Goal: Transaction & Acquisition: Purchase product/service

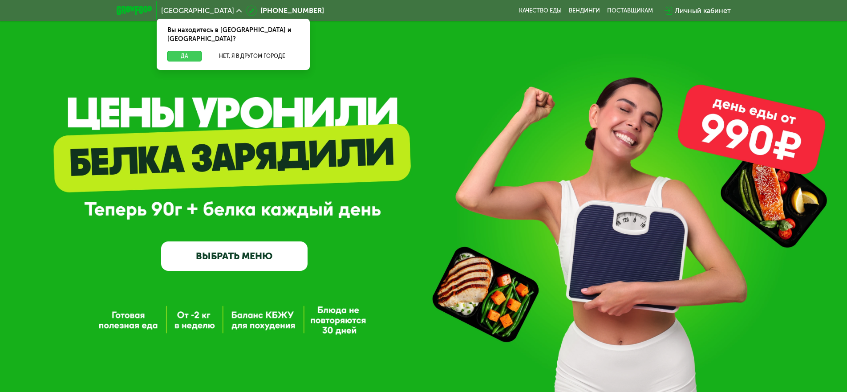
click at [195, 51] on button "Да" at bounding box center [184, 56] width 34 height 11
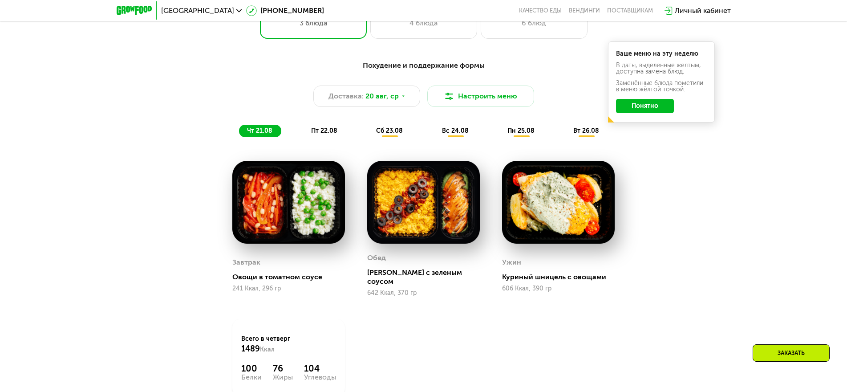
scroll to position [489, 0]
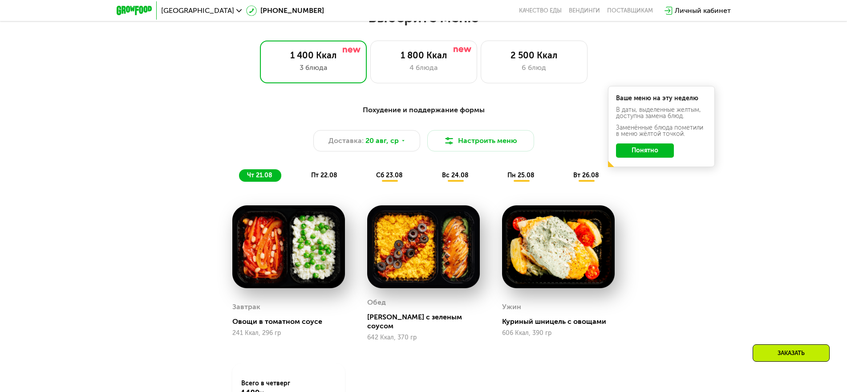
click at [329, 179] on span "пт 22.08" at bounding box center [324, 175] width 26 height 8
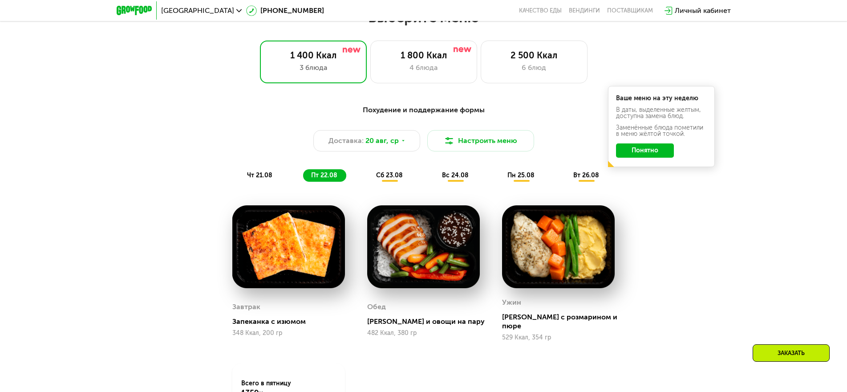
click at [392, 178] on span "сб 23.08" at bounding box center [389, 175] width 27 height 8
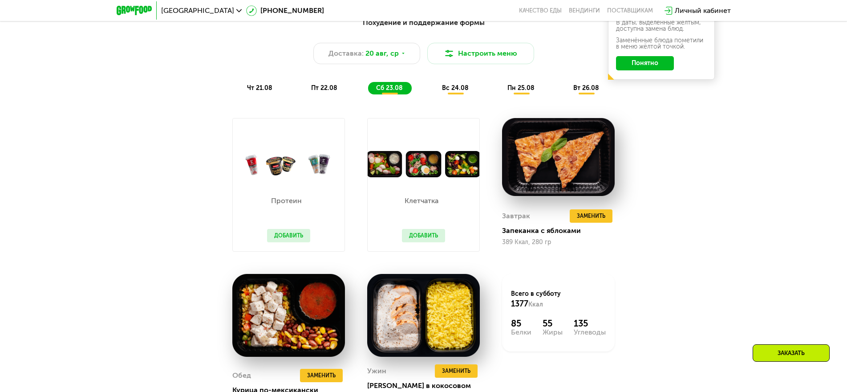
scroll to position [578, 0]
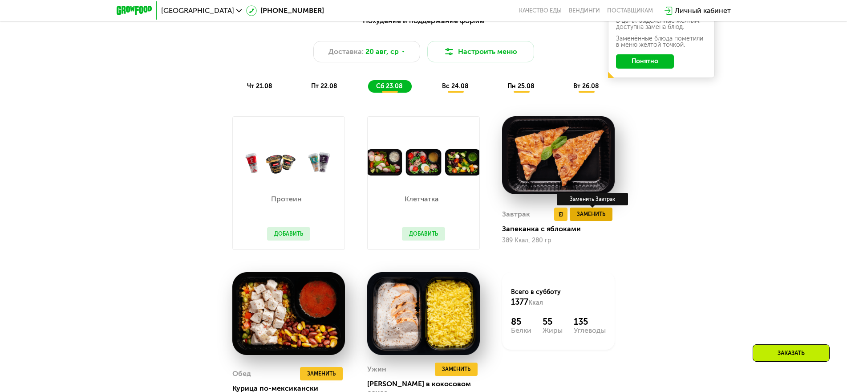
click at [586, 218] on span "Заменить" at bounding box center [591, 214] width 28 height 9
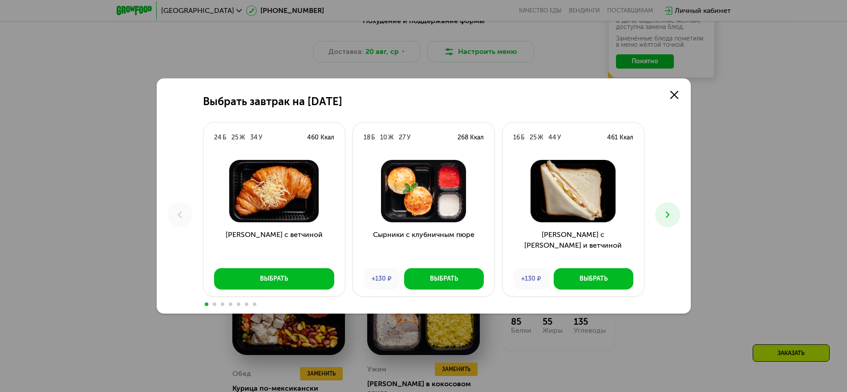
click at [667, 215] on icon at bounding box center [667, 214] width 11 height 11
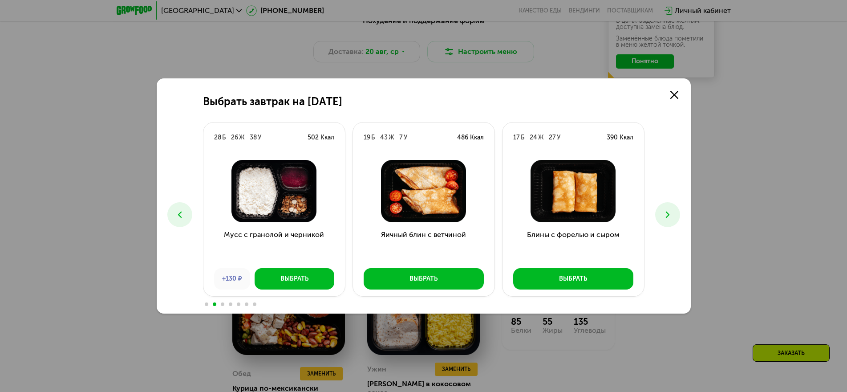
click at [667, 215] on icon at bounding box center [667, 214] width 11 height 11
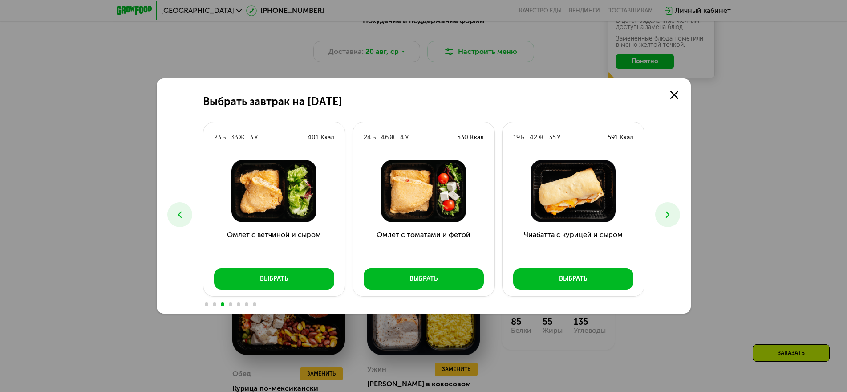
click at [667, 215] on icon at bounding box center [667, 214] width 11 height 11
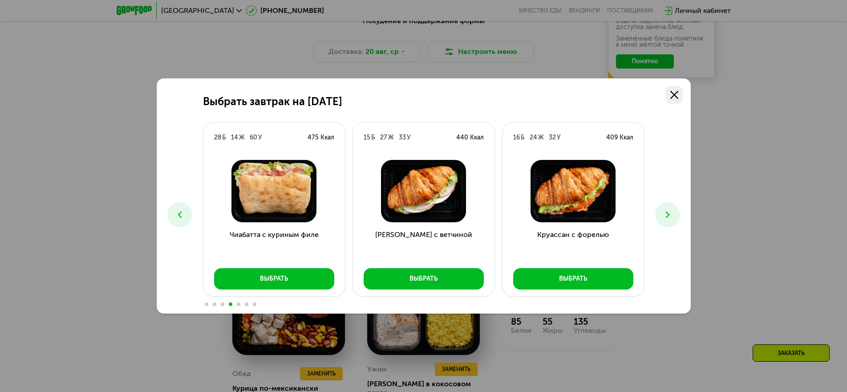
click at [678, 94] on icon at bounding box center [674, 95] width 8 height 8
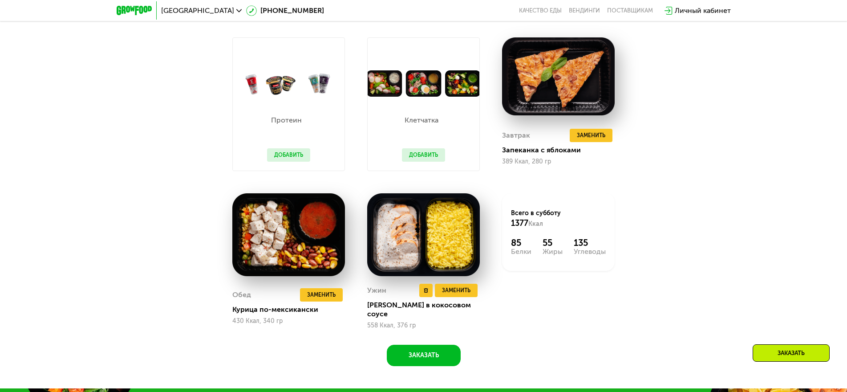
scroll to position [667, 0]
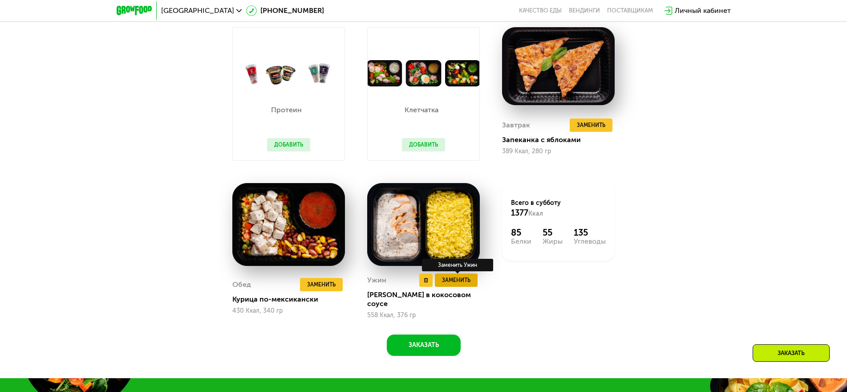
click at [459, 284] on span "Заменить" at bounding box center [456, 279] width 28 height 9
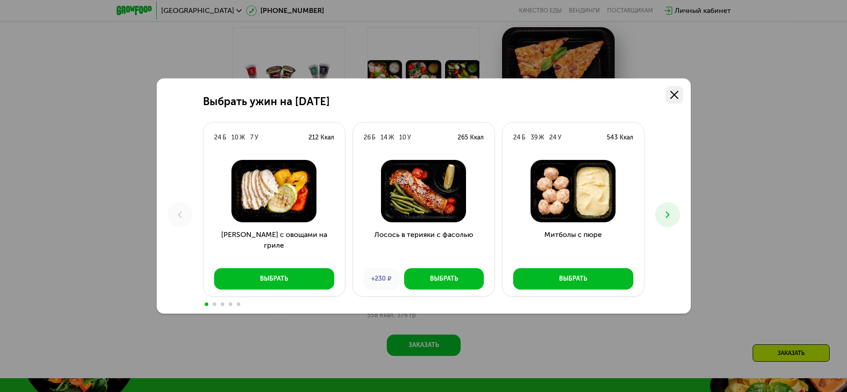
click at [673, 93] on icon at bounding box center [674, 95] width 8 height 8
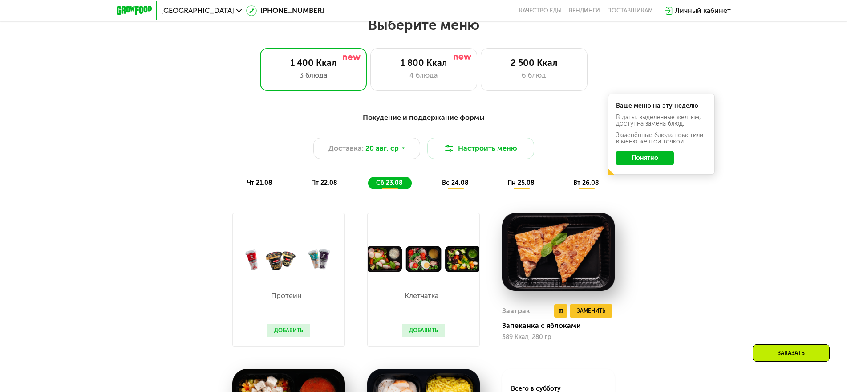
scroll to position [489, 0]
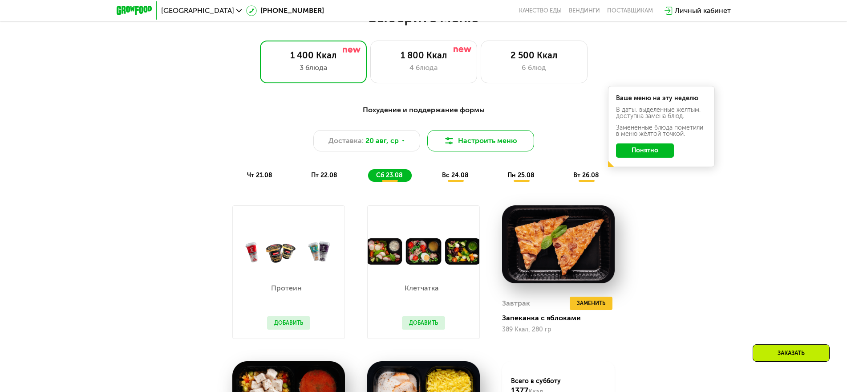
click at [484, 141] on button "Настроить меню" at bounding box center [480, 140] width 107 height 21
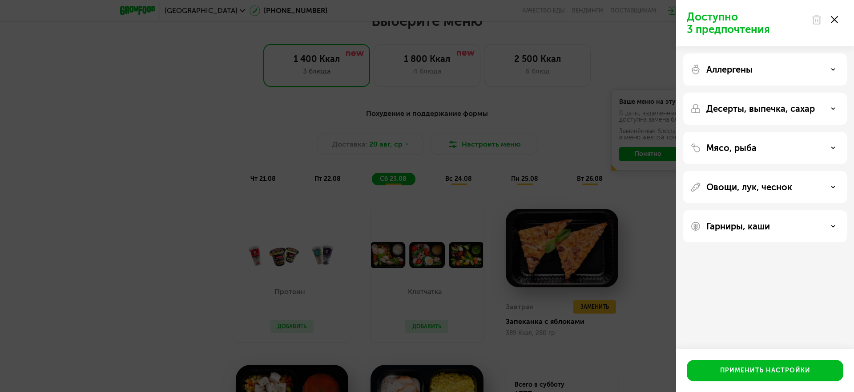
click at [839, 17] on div at bounding box center [824, 20] width 37 height 18
click at [834, 20] on use at bounding box center [834, 19] width 7 height 7
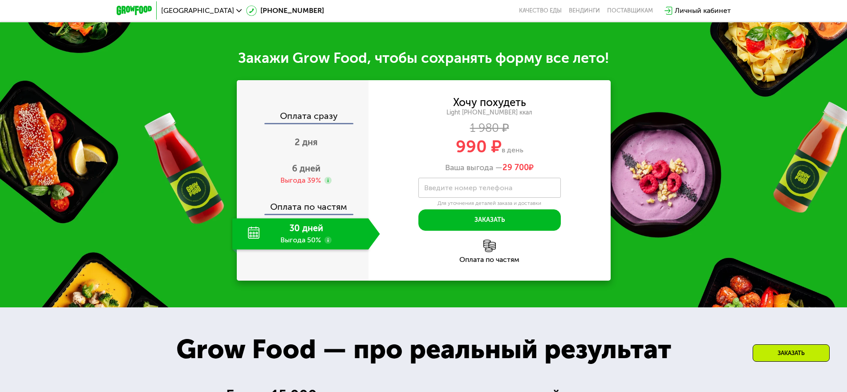
scroll to position [1023, 0]
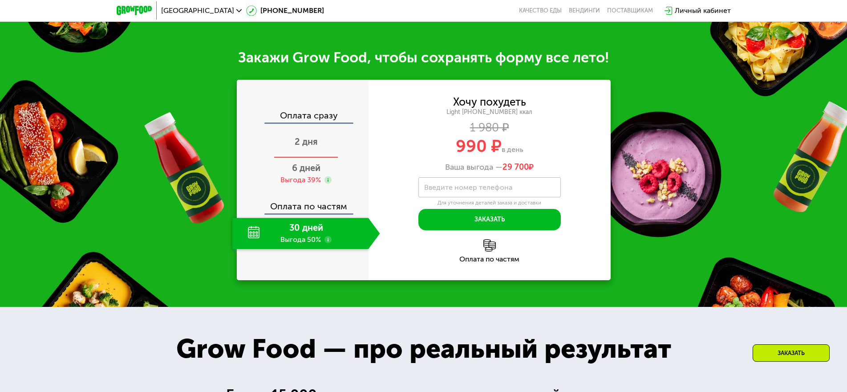
click at [299, 136] on span "2 дня" at bounding box center [306, 141] width 23 height 11
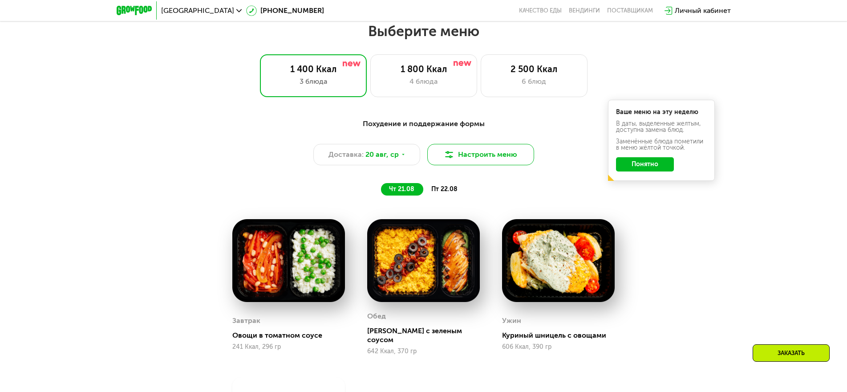
scroll to position [431, 0]
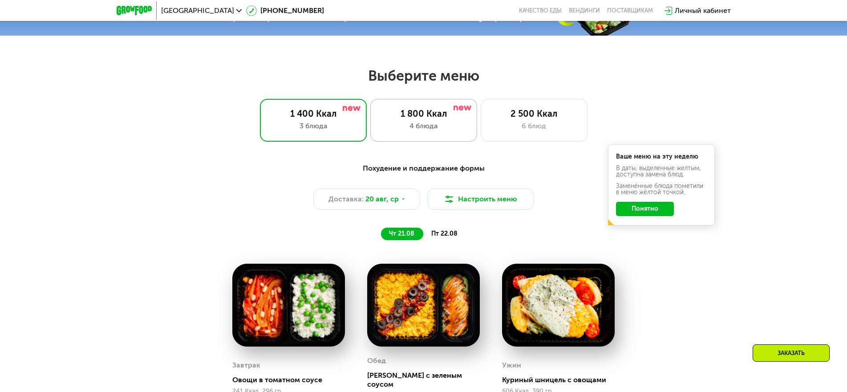
click at [481, 135] on div "1 800 Ккал 4 блюда" at bounding box center [534, 120] width 107 height 43
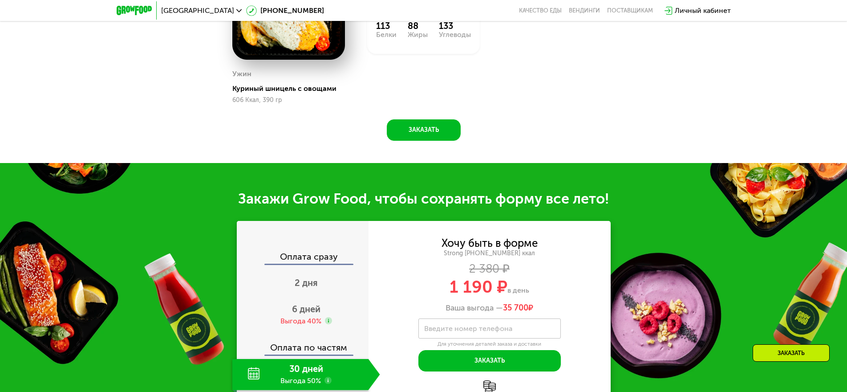
scroll to position [1010, 0]
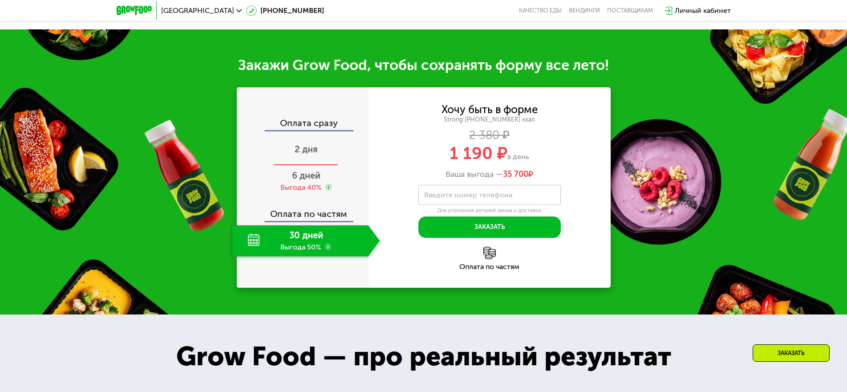
click at [301, 144] on span "2 дня" at bounding box center [306, 149] width 23 height 11
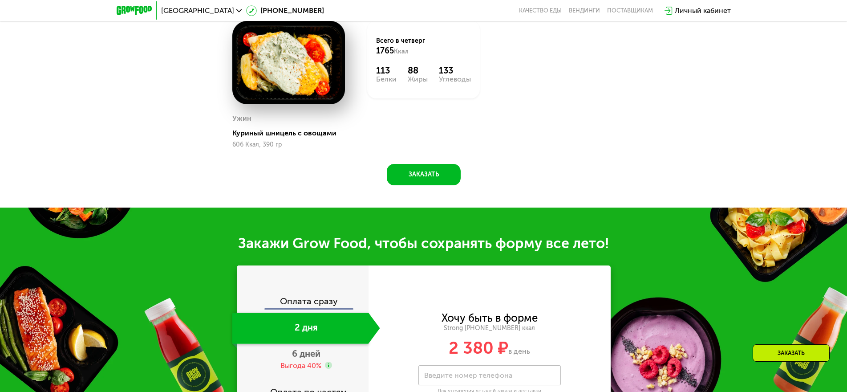
scroll to position [921, 0]
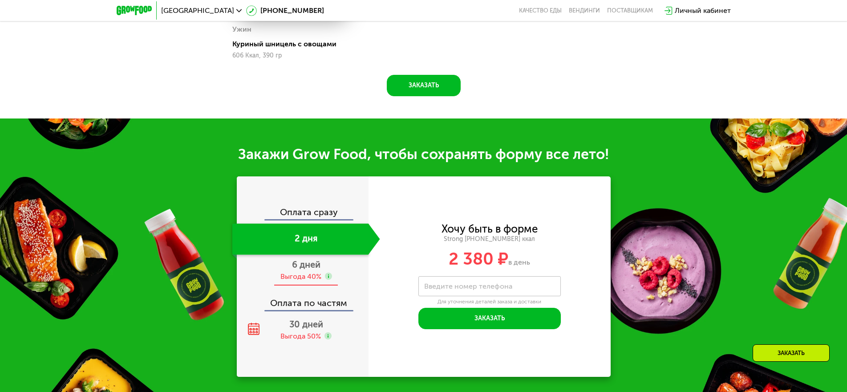
click at [313, 271] on div "Выгода 40%" at bounding box center [300, 276] width 41 height 10
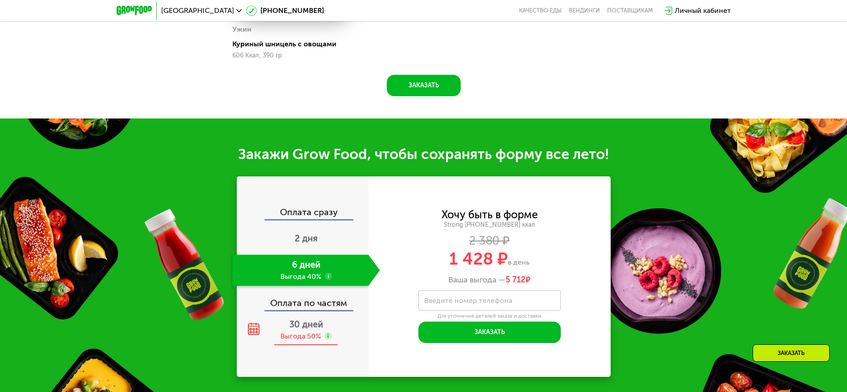
click at [314, 323] on span "30 дней" at bounding box center [306, 324] width 34 height 11
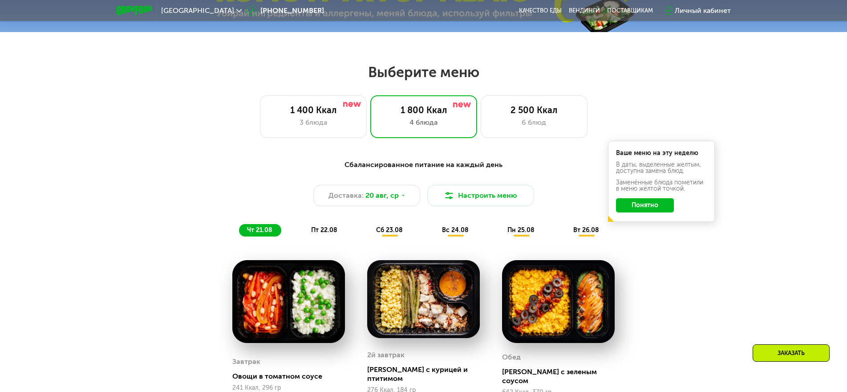
scroll to position [476, 0]
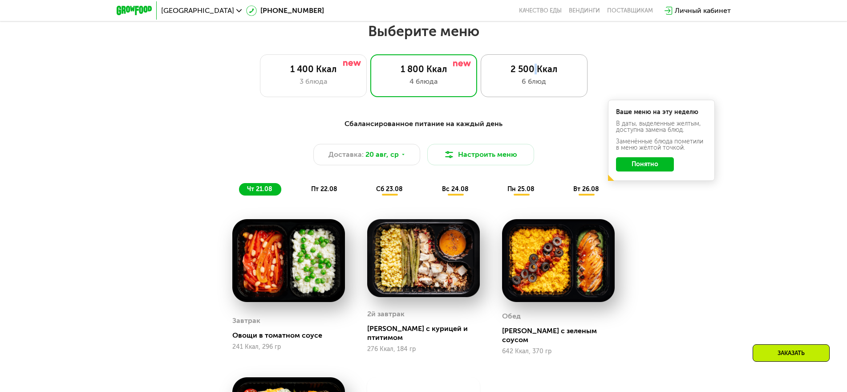
click at [535, 71] on div "2 500 Ккал" at bounding box center [534, 69] width 88 height 11
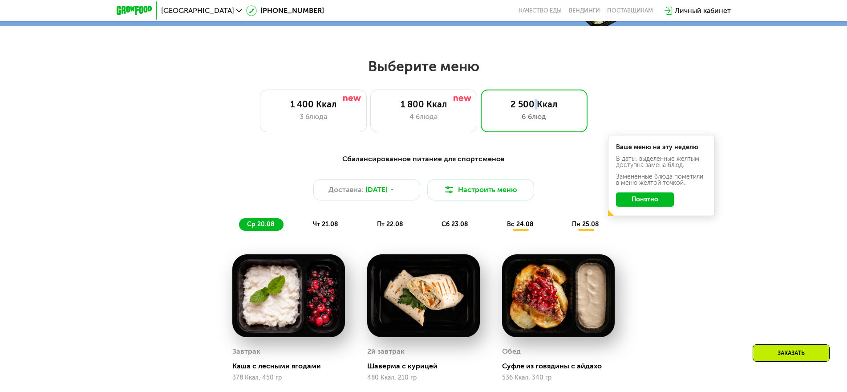
scroll to position [387, 0]
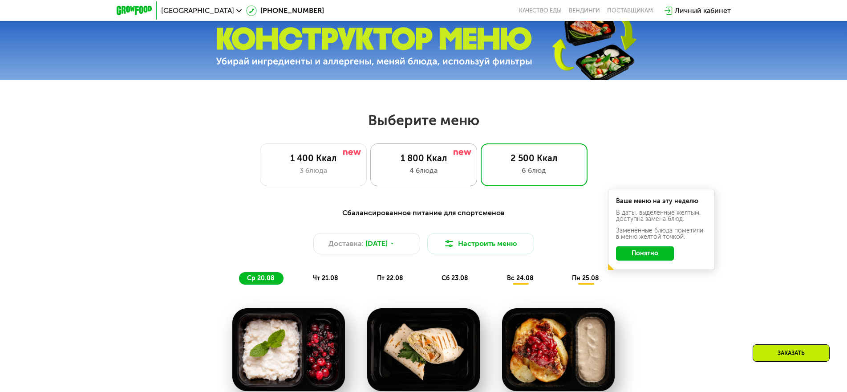
click at [404, 172] on div "4 блюда" at bounding box center [424, 170] width 88 height 11
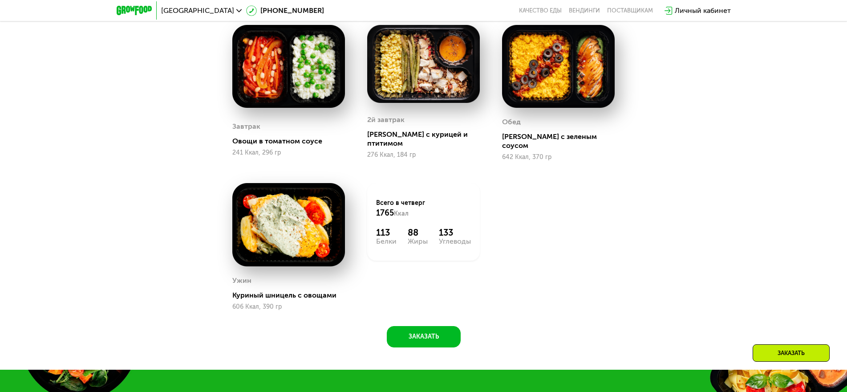
scroll to position [654, 0]
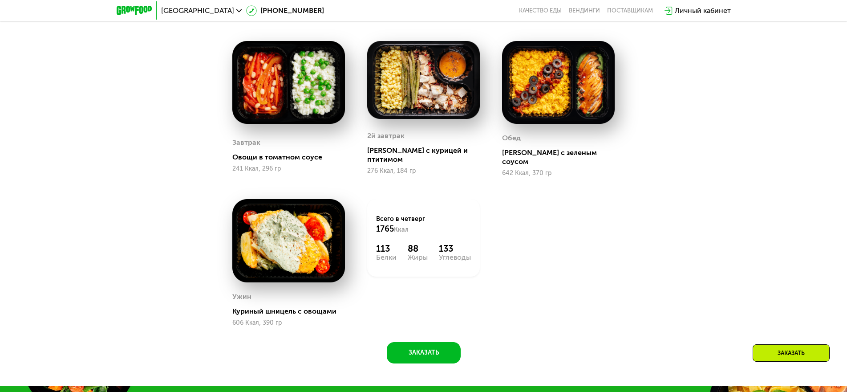
click at [314, 105] on img at bounding box center [288, 82] width 113 height 83
click at [268, 161] on div "Завтрак Овощи в томатном соусе 241 Ккал, 296 гр" at bounding box center [288, 153] width 113 height 45
click at [255, 166] on div "241 Ккал, 296 гр" at bounding box center [288, 168] width 113 height 7
click at [446, 142] on div "2й завтрак" at bounding box center [423, 135] width 113 height 13
click at [397, 156] on div "[PERSON_NAME] с курицей и птитимом" at bounding box center [427, 155] width 120 height 18
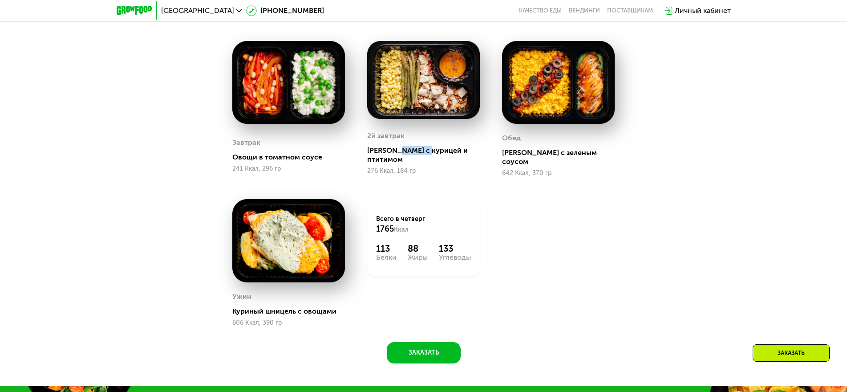
click at [397, 156] on div "[PERSON_NAME] с курицей и птитимом" at bounding box center [427, 155] width 120 height 18
click at [530, 154] on div "[PERSON_NAME] с зеленым соусом" at bounding box center [562, 157] width 120 height 18
drag, startPoint x: 530, startPoint y: 154, endPoint x: 531, endPoint y: 137, distance: 16.0
click at [531, 154] on div "[PERSON_NAME] с зеленым соусом" at bounding box center [562, 157] width 120 height 18
click at [537, 96] on img at bounding box center [558, 82] width 113 height 83
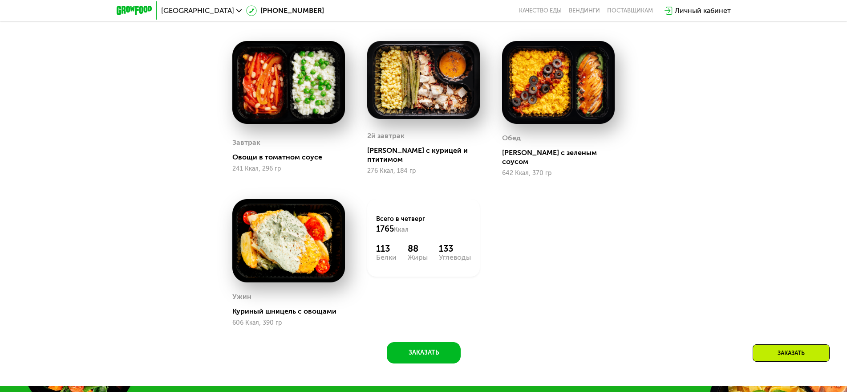
click at [544, 125] on div at bounding box center [558, 83] width 113 height 85
click at [546, 104] on img at bounding box center [558, 82] width 113 height 83
drag, startPoint x: 395, startPoint y: 246, endPoint x: 373, endPoint y: 241, distance: 22.4
click at [373, 241] on div "Всего в [DATE] 1765 Ккал 113 Белки 88 Жиры 133 Углеводы" at bounding box center [423, 237] width 113 height 77
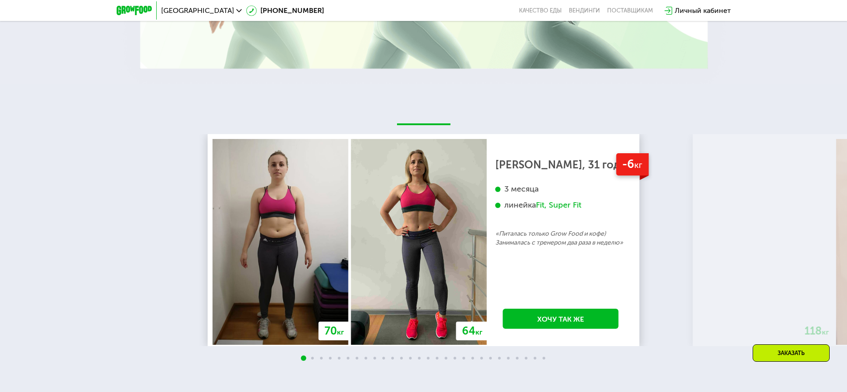
scroll to position [1722, 0]
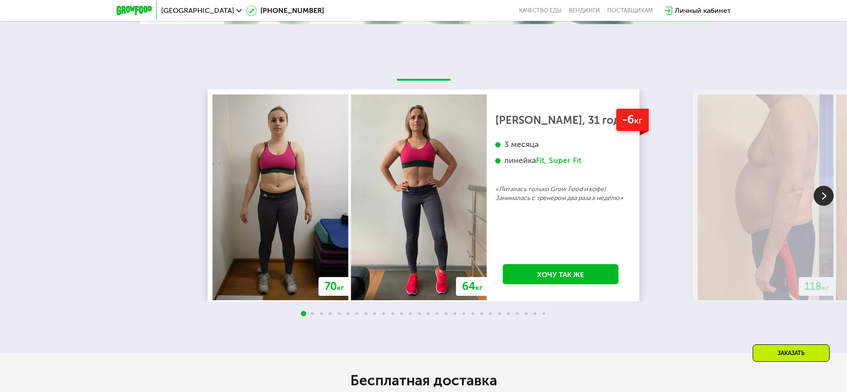
click at [565, 155] on div "Fit, Super Fit" at bounding box center [558, 160] width 45 height 10
click at [821, 189] on img at bounding box center [823, 196] width 20 height 20
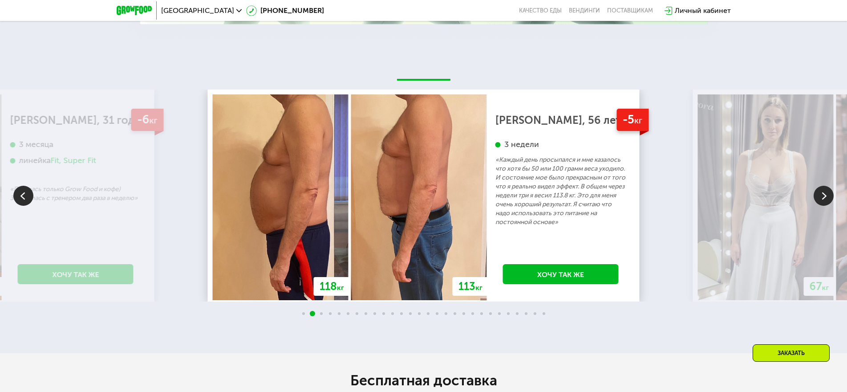
click at [821, 189] on img at bounding box center [823, 196] width 20 height 20
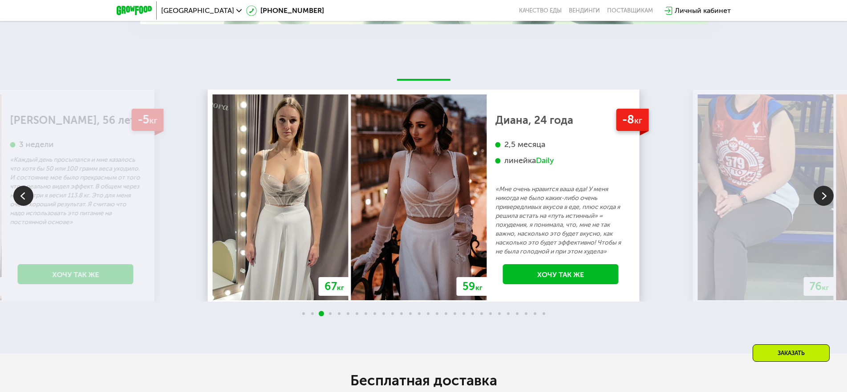
click at [821, 189] on img at bounding box center [823, 196] width 20 height 20
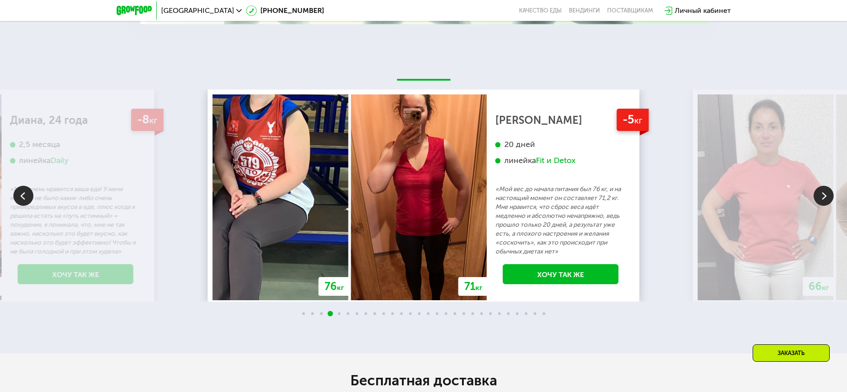
click at [821, 189] on img at bounding box center [823, 196] width 20 height 20
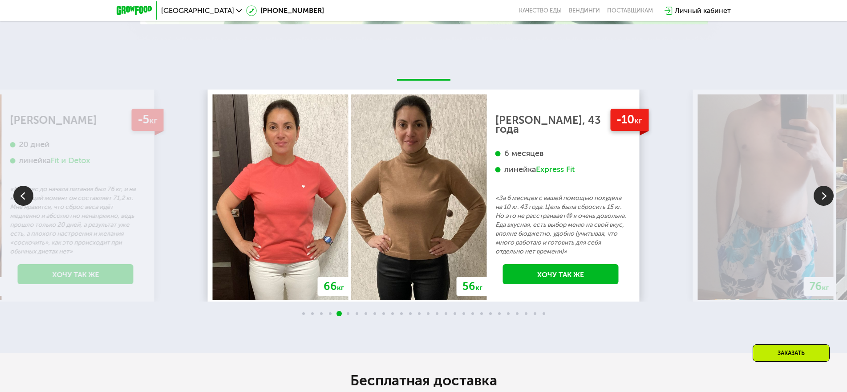
click at [821, 189] on img at bounding box center [823, 196] width 20 height 20
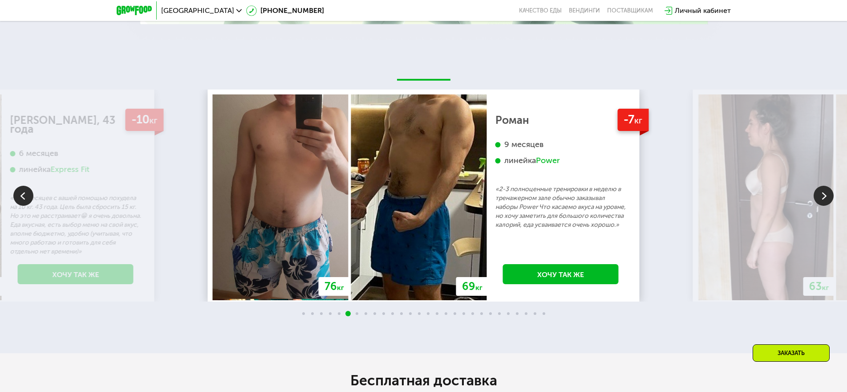
click at [820, 189] on img at bounding box center [823, 196] width 20 height 20
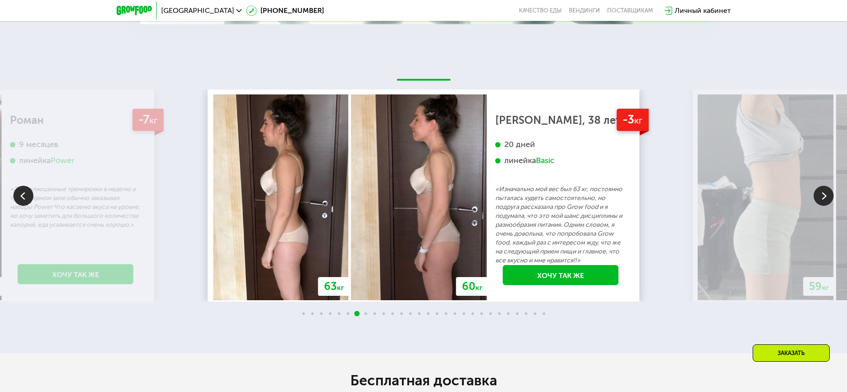
click at [820, 189] on img at bounding box center [823, 196] width 20 height 20
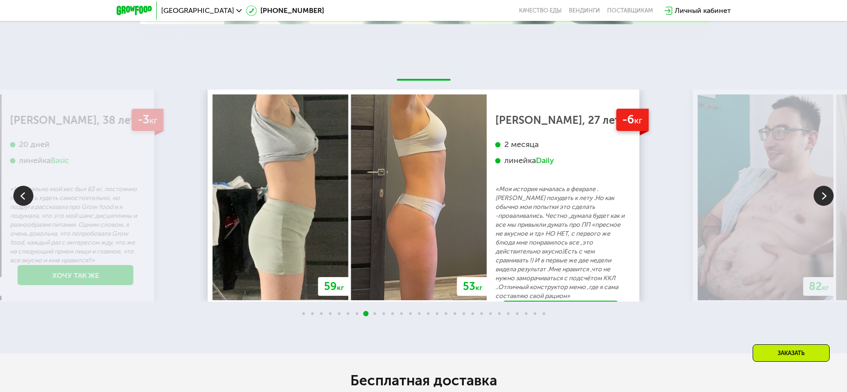
click at [820, 189] on img at bounding box center [823, 196] width 20 height 20
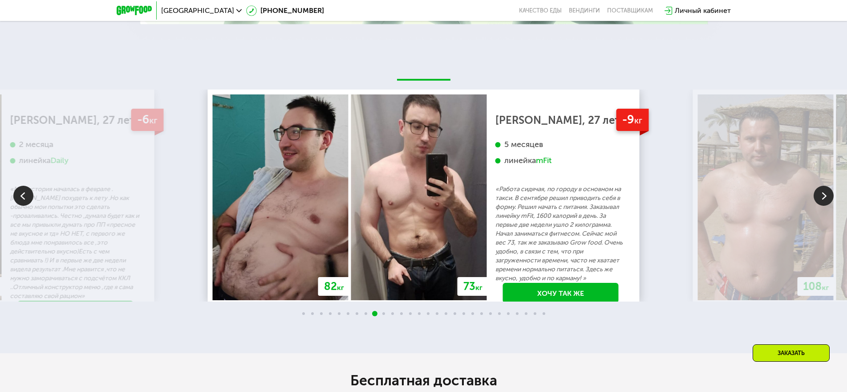
click at [820, 189] on img at bounding box center [823, 196] width 20 height 20
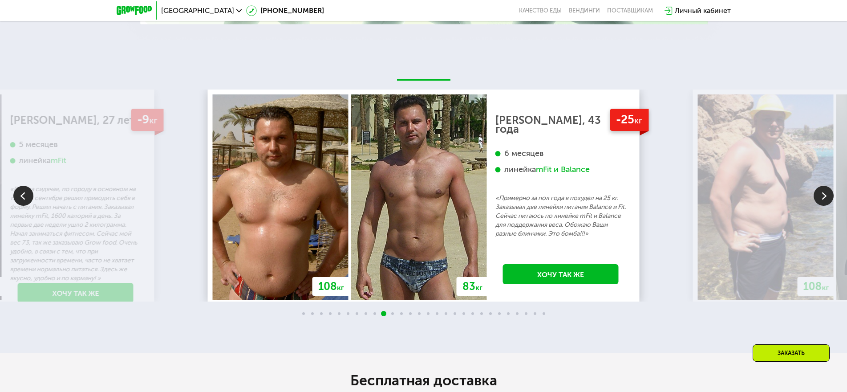
click at [820, 189] on img at bounding box center [823, 196] width 20 height 20
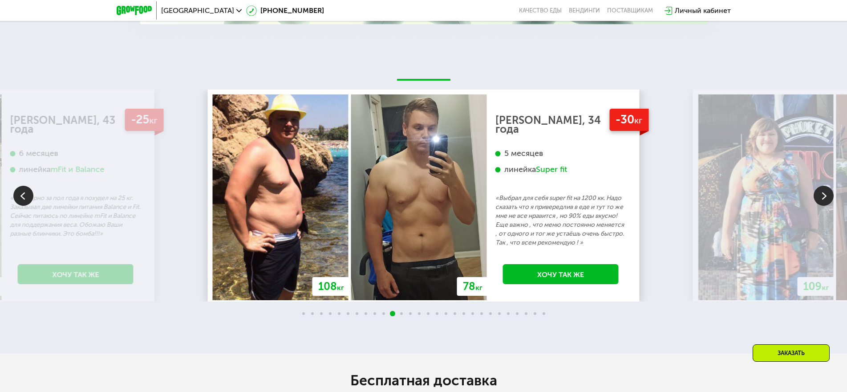
click at [820, 189] on img at bounding box center [823, 196] width 20 height 20
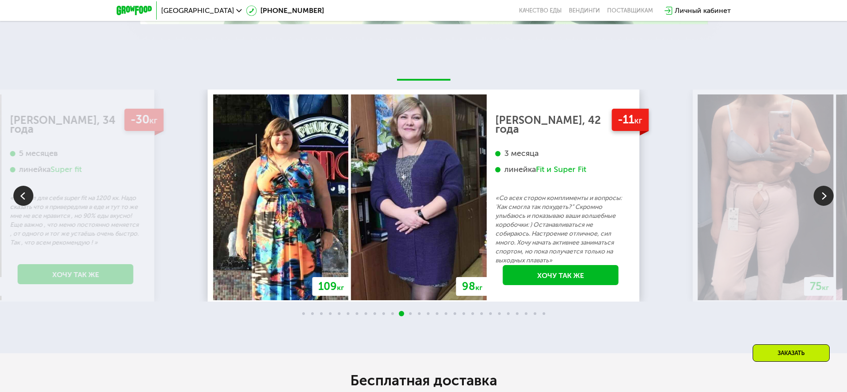
click at [820, 189] on img at bounding box center [823, 196] width 20 height 20
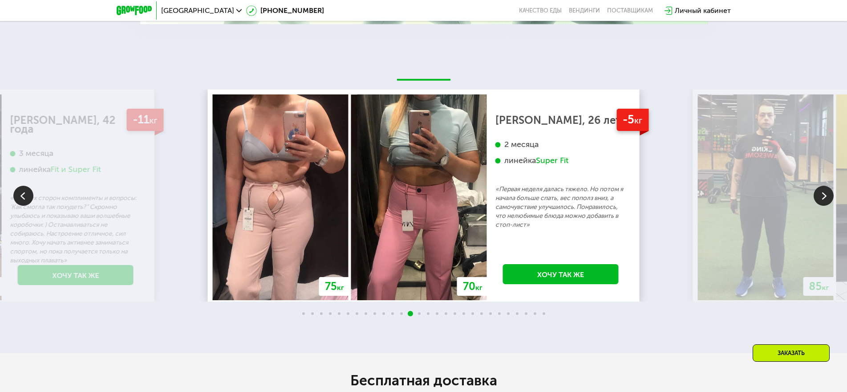
click at [820, 189] on img at bounding box center [823, 196] width 20 height 20
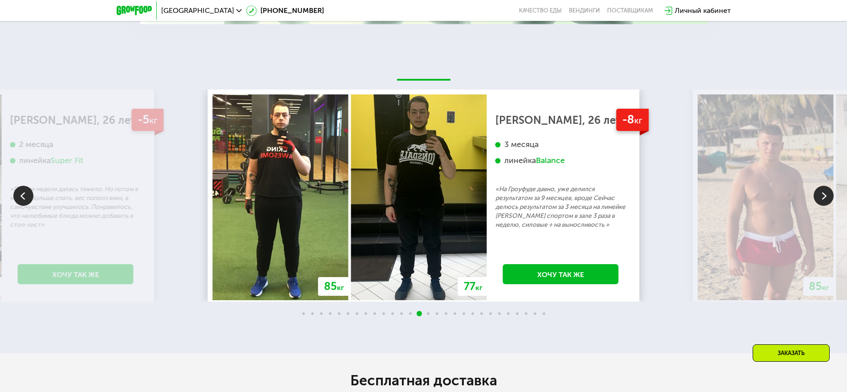
click at [820, 189] on img at bounding box center [823, 196] width 20 height 20
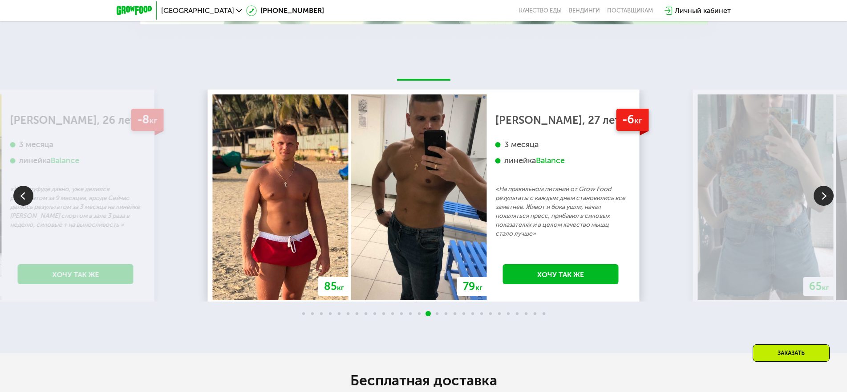
click at [820, 189] on img at bounding box center [823, 196] width 20 height 20
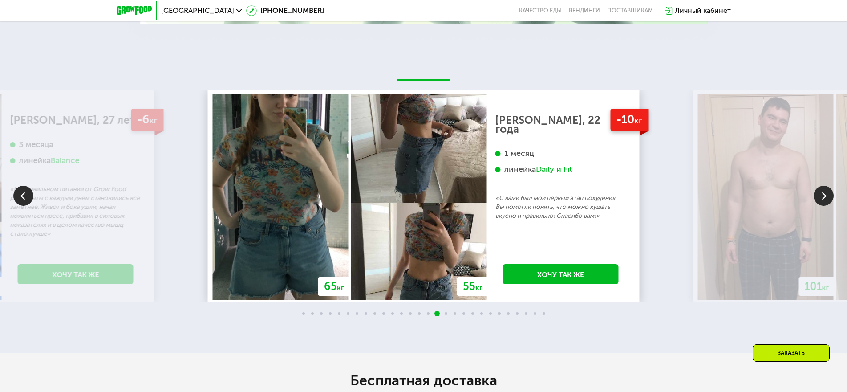
click at [820, 189] on img at bounding box center [823, 196] width 20 height 20
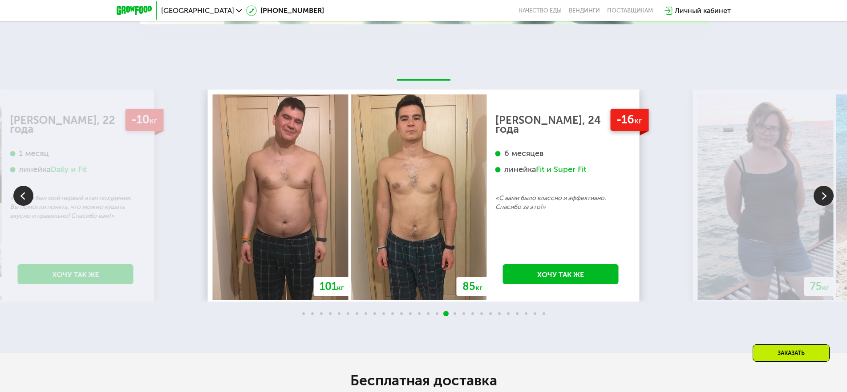
click at [820, 189] on img at bounding box center [823, 196] width 20 height 20
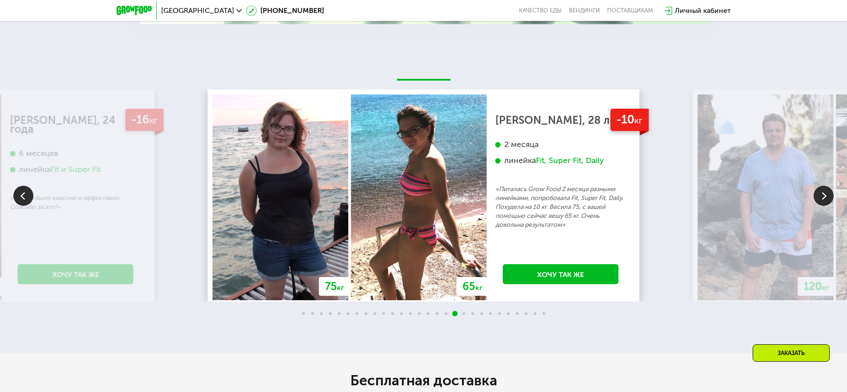
click at [820, 189] on img at bounding box center [823, 196] width 20 height 20
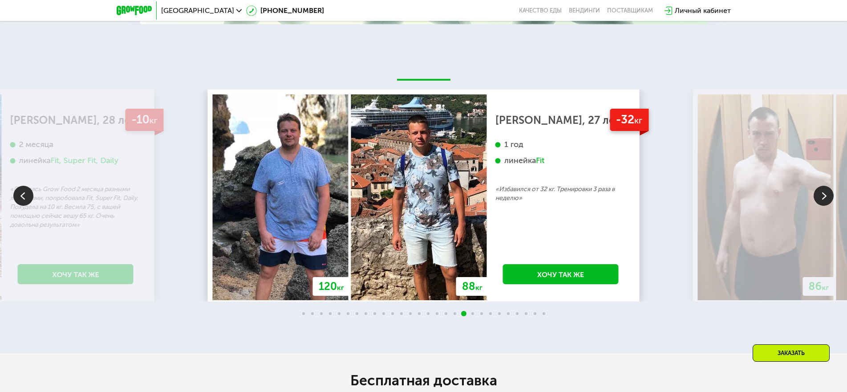
click at [823, 193] on img at bounding box center [823, 196] width 20 height 20
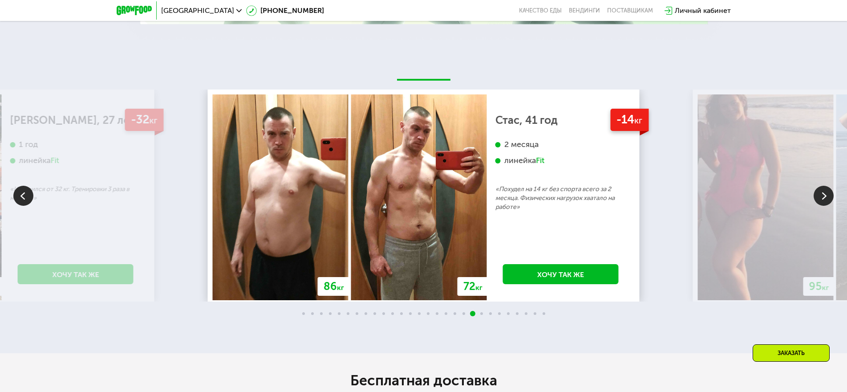
click at [823, 193] on img at bounding box center [823, 196] width 20 height 20
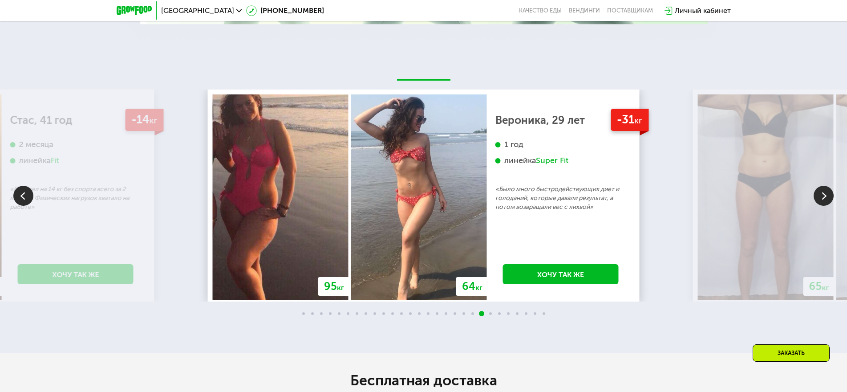
click at [823, 193] on img at bounding box center [823, 196] width 20 height 20
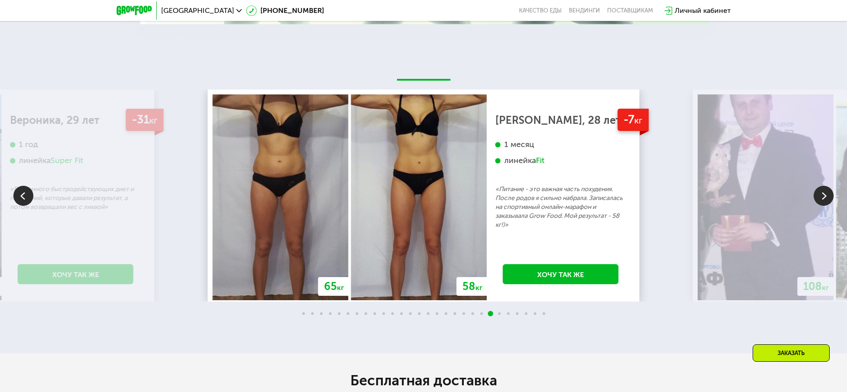
click at [823, 193] on img at bounding box center [823, 196] width 20 height 20
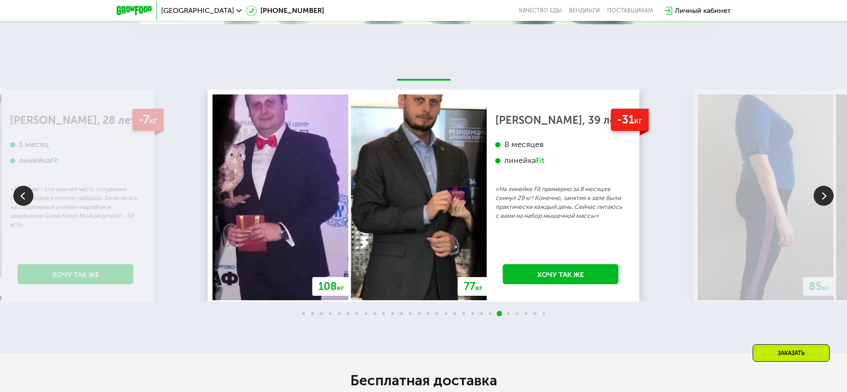
click at [823, 193] on img at bounding box center [823, 196] width 20 height 20
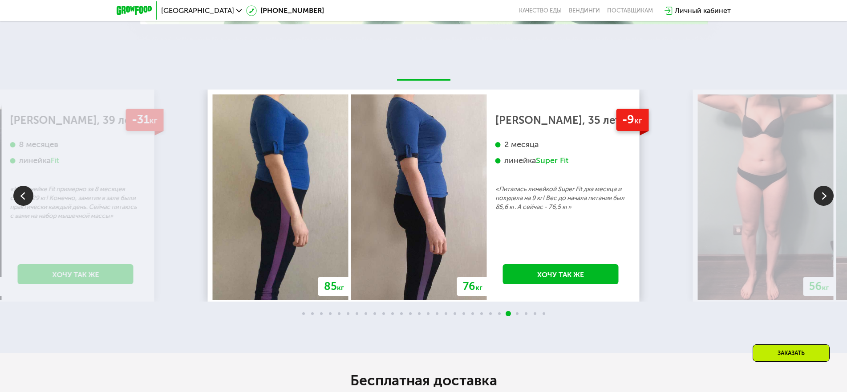
click at [823, 193] on img at bounding box center [823, 196] width 20 height 20
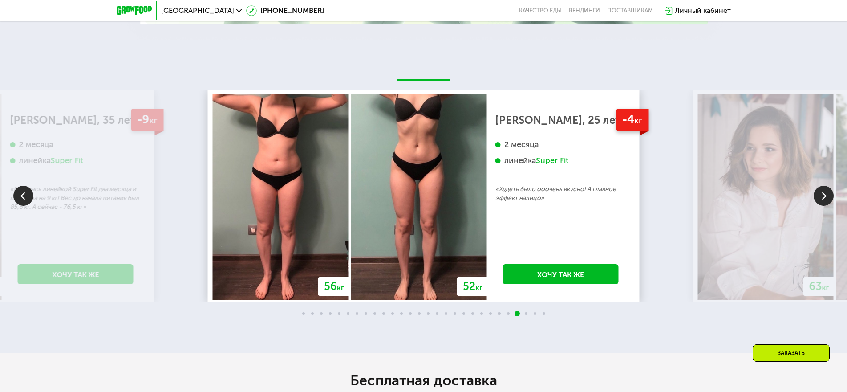
click at [823, 193] on img at bounding box center [823, 196] width 20 height 20
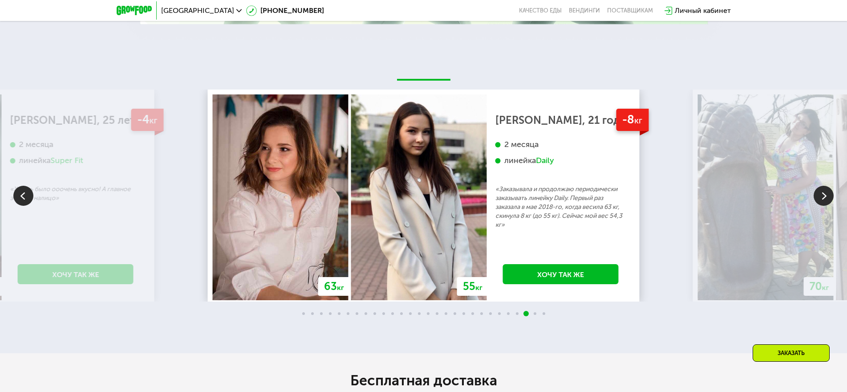
click at [823, 193] on img at bounding box center [823, 196] width 20 height 20
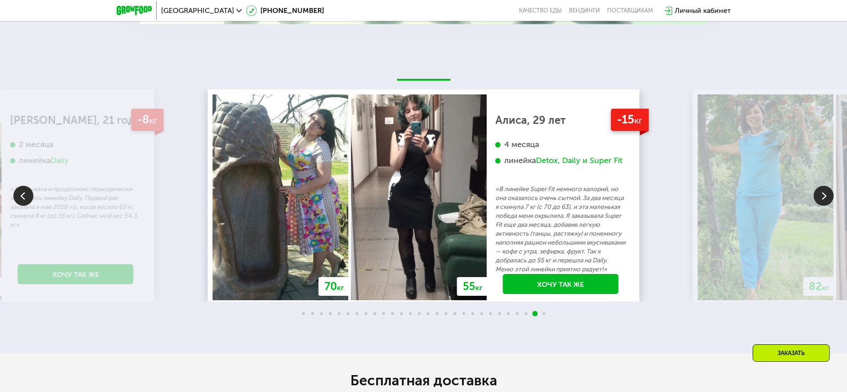
click at [822, 191] on img at bounding box center [823, 196] width 20 height 20
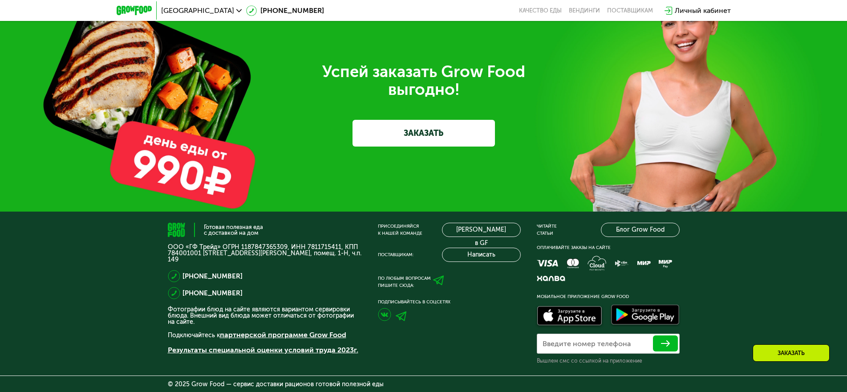
scroll to position [2789, 0]
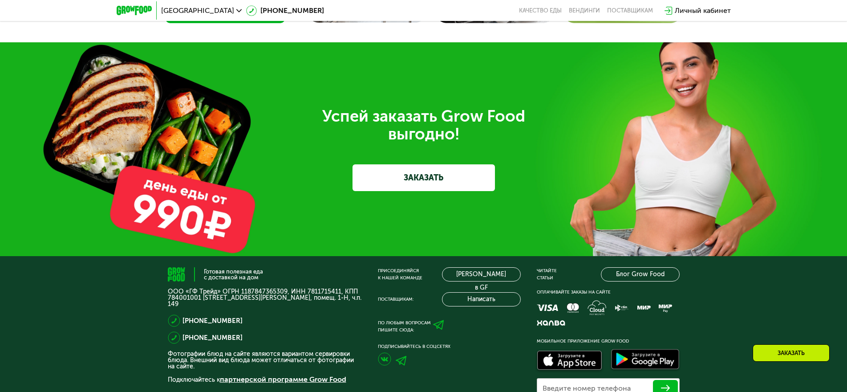
click at [409, 174] on link "ЗАКАЗАТЬ" at bounding box center [423, 177] width 142 height 27
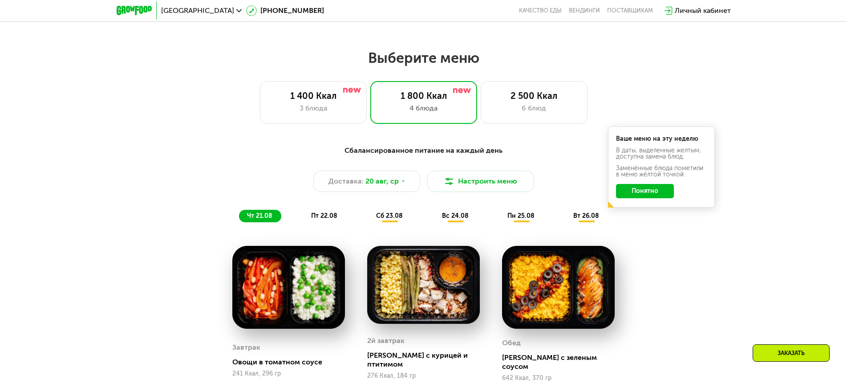
scroll to position [434, 0]
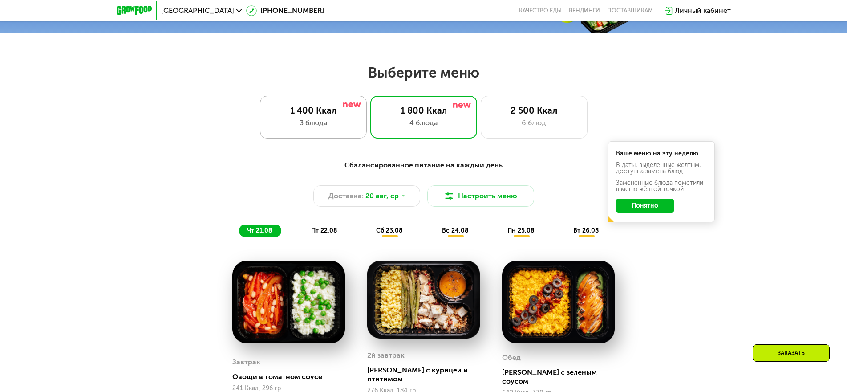
click at [316, 128] on div "3 блюда" at bounding box center [313, 122] width 88 height 11
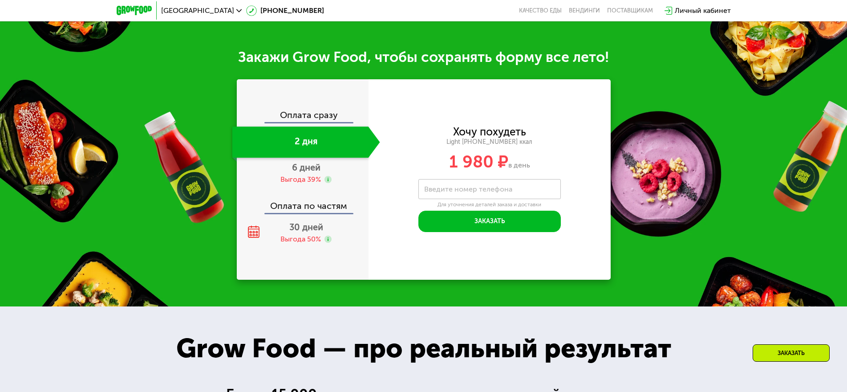
scroll to position [968, 0]
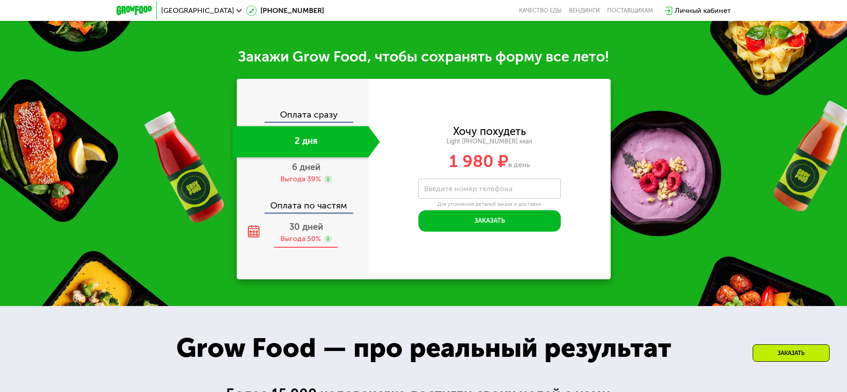
click at [313, 226] on span "30 дней" at bounding box center [306, 226] width 34 height 11
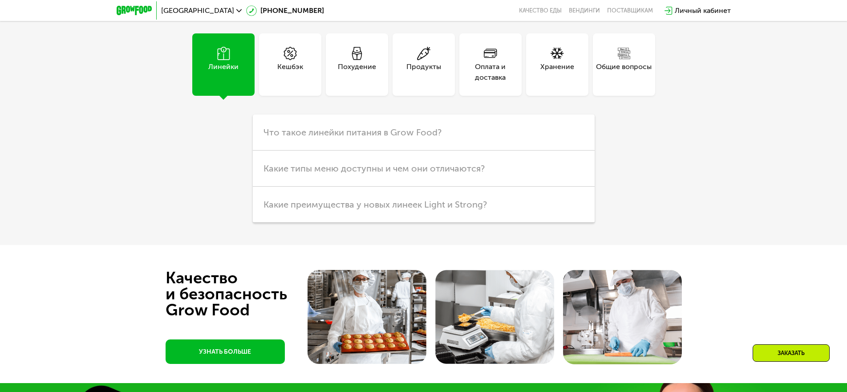
scroll to position [2303, 0]
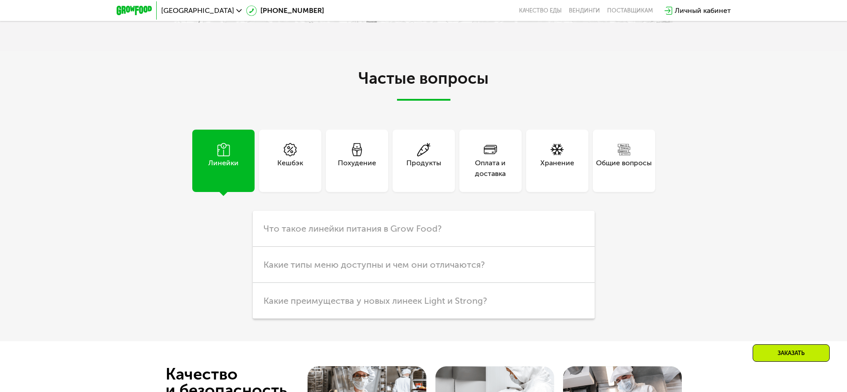
click at [539, 166] on div "Хранение" at bounding box center [557, 160] width 62 height 62
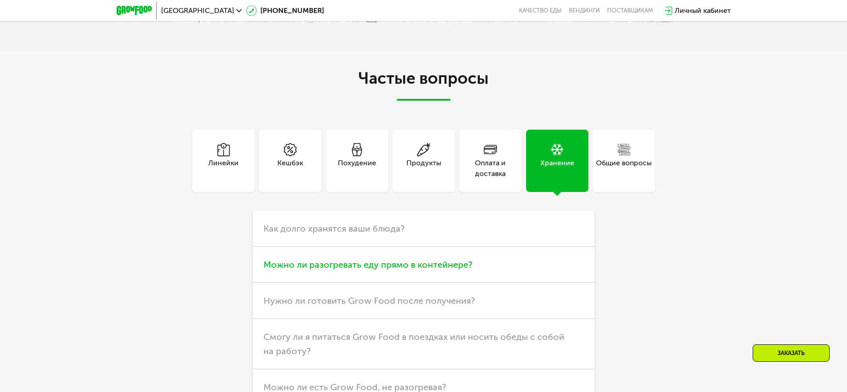
click at [357, 252] on h3 "Можно ли разогревать еду прямо в контейнере?" at bounding box center [424, 265] width 342 height 36
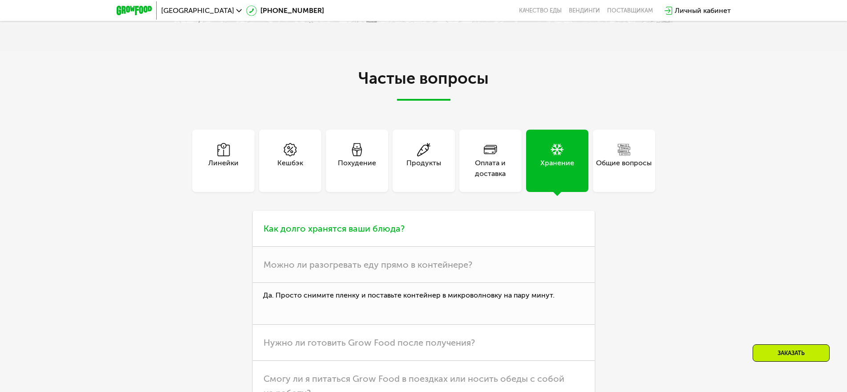
click at [362, 223] on span "Как долго хранятся ваши блюда?" at bounding box center [333, 228] width 141 height 11
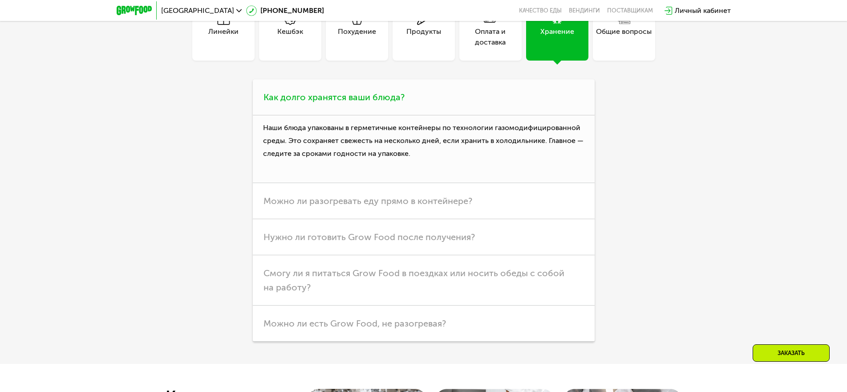
scroll to position [2437, 0]
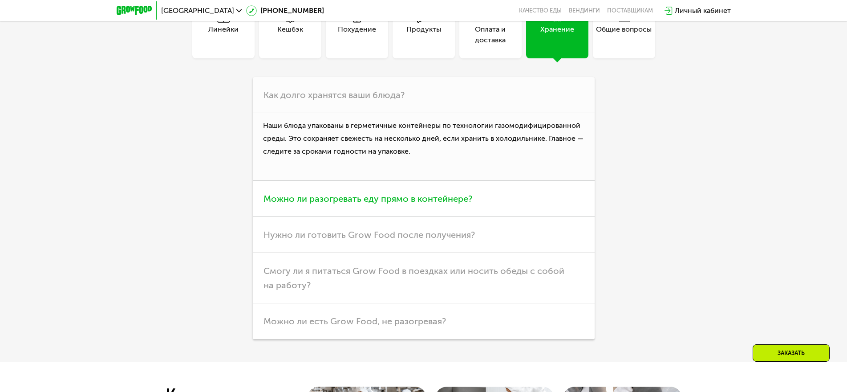
click at [353, 198] on span "Можно ли разогревать еду прямо в контейнере?" at bounding box center [367, 198] width 209 height 11
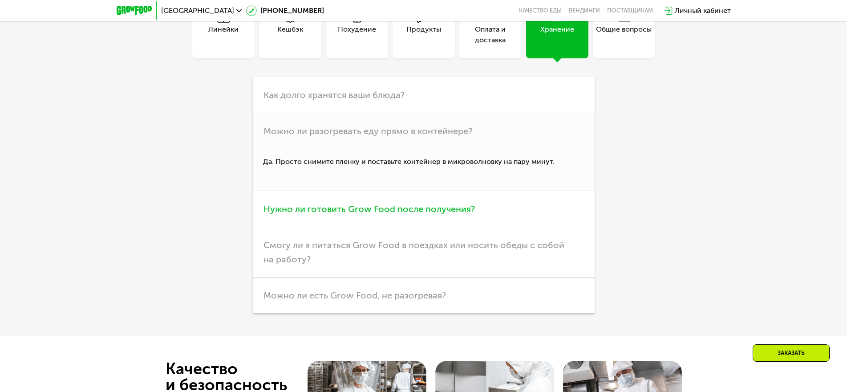
click at [354, 206] on span "Нужно ли готовить Grow Food после получения?" at bounding box center [368, 208] width 211 height 11
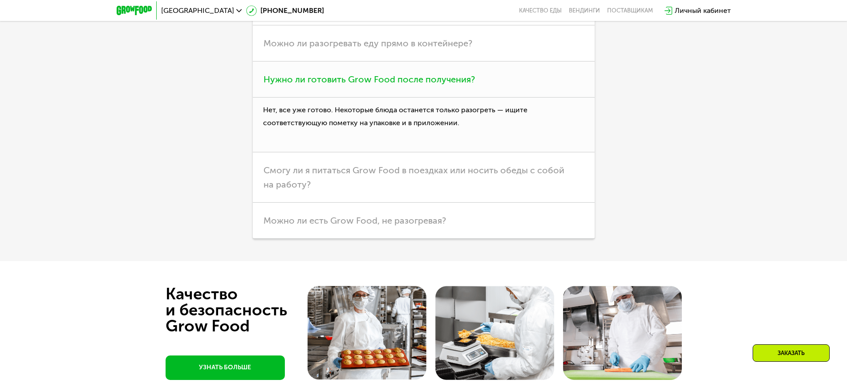
scroll to position [2526, 0]
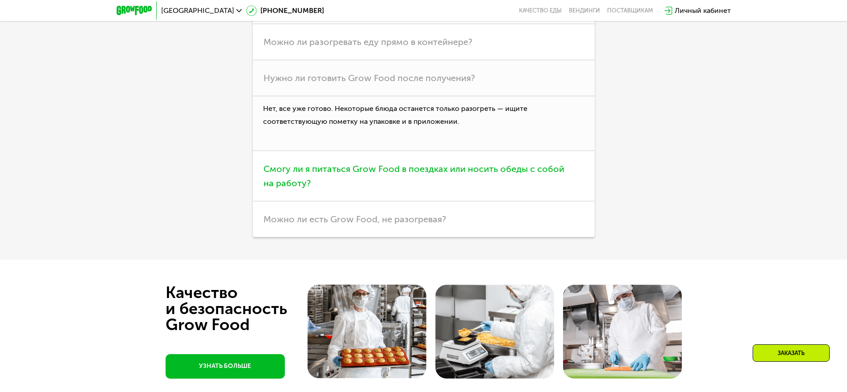
click at [352, 165] on span "Смогу ли я питаться Grow Food в поездках или носить обеды с собой на работу?" at bounding box center [413, 175] width 301 height 25
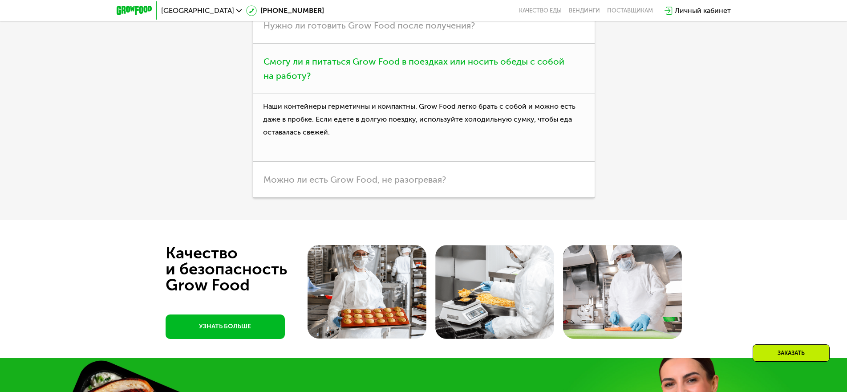
scroll to position [2615, 0]
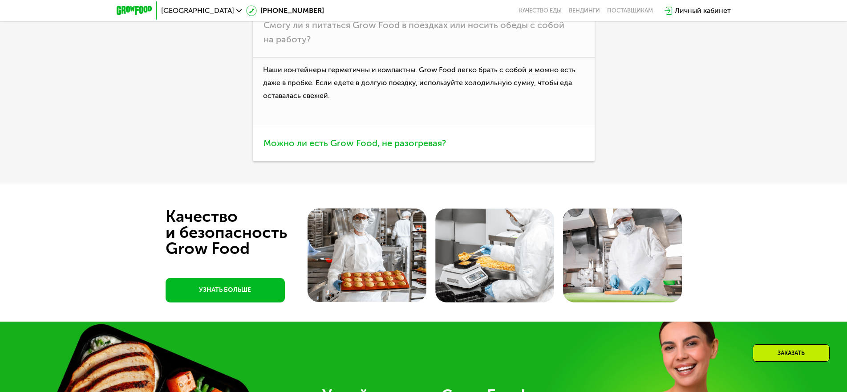
click at [348, 144] on h3 "Можно ли есть Grow Food, не разогревая?" at bounding box center [424, 143] width 342 height 36
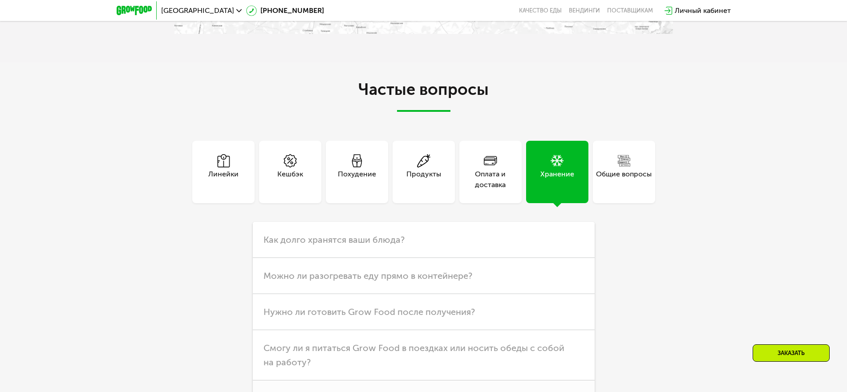
scroll to position [2287, 0]
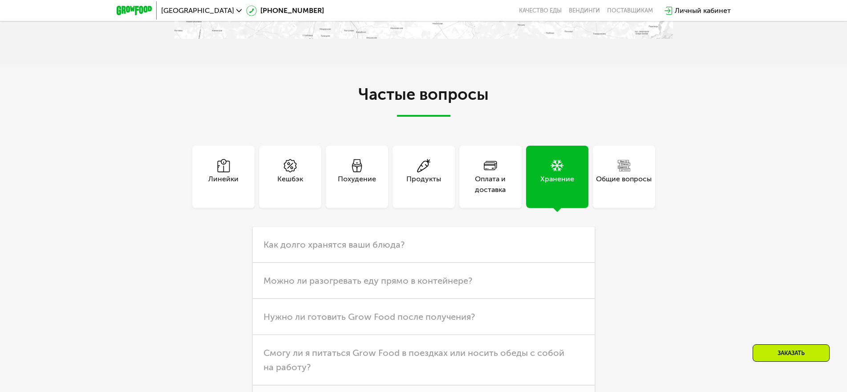
click at [367, 178] on div "Похудение" at bounding box center [357, 184] width 38 height 21
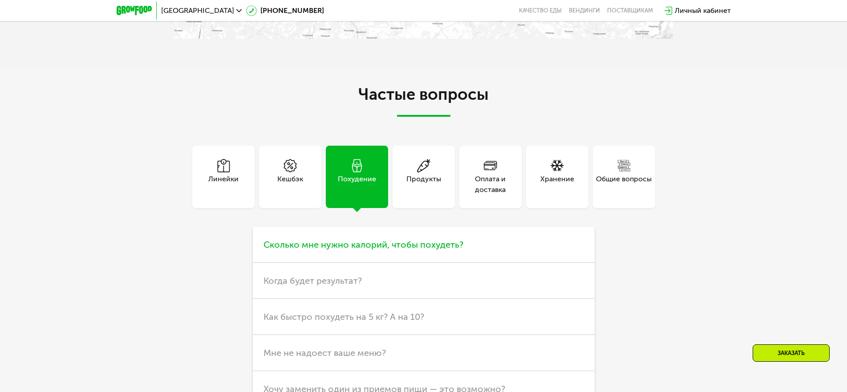
click at [392, 242] on span "Сколько мне нужно калорий, чтобы похудеть?" at bounding box center [363, 244] width 200 height 11
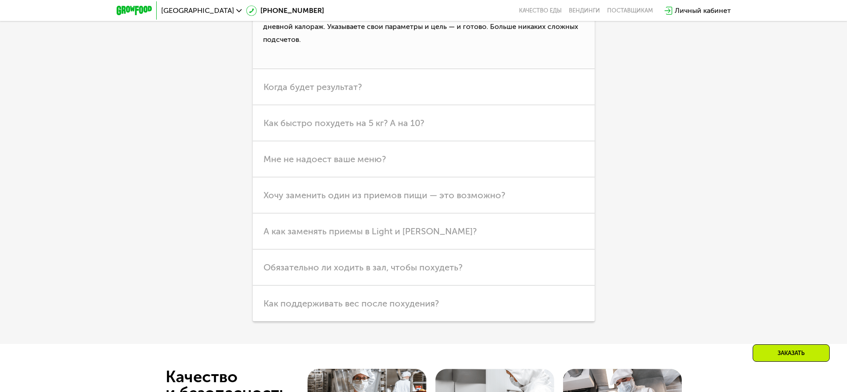
scroll to position [2554, 0]
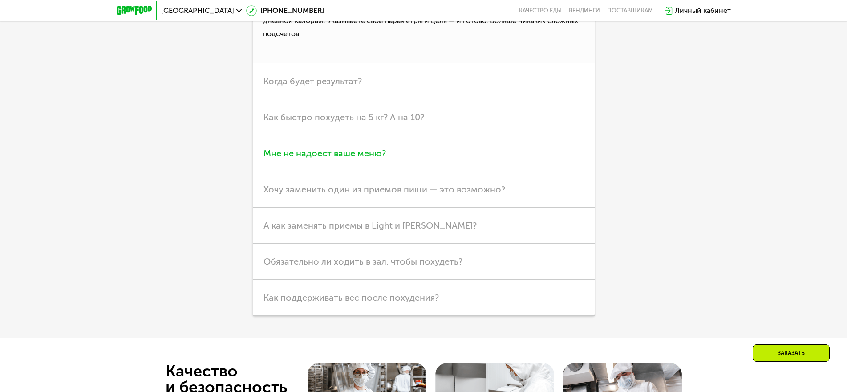
click at [361, 151] on span "Мне не надоест ваше меню?" at bounding box center [324, 153] width 122 height 11
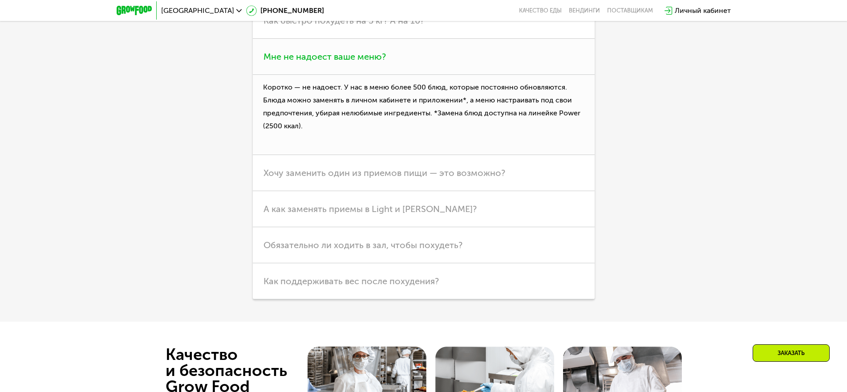
scroll to position [2599, 0]
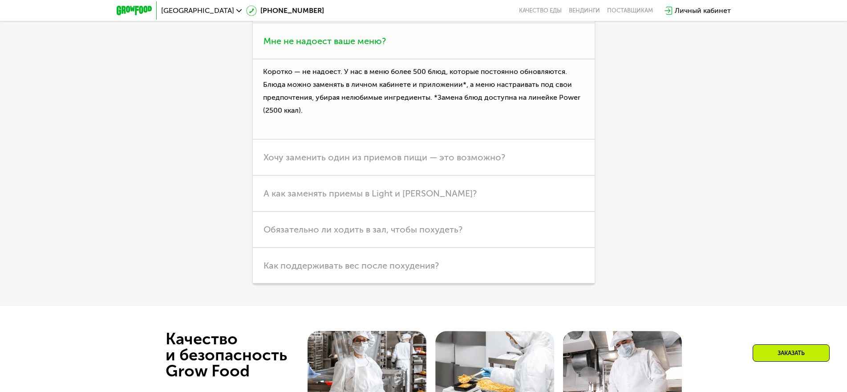
click at [367, 156] on span "Хочу заменить один из приемов пищи — это возможно?" at bounding box center [384, 157] width 242 height 11
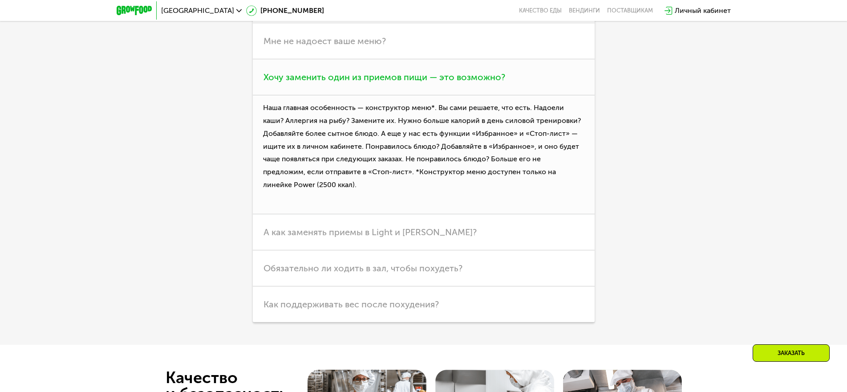
scroll to position [2688, 0]
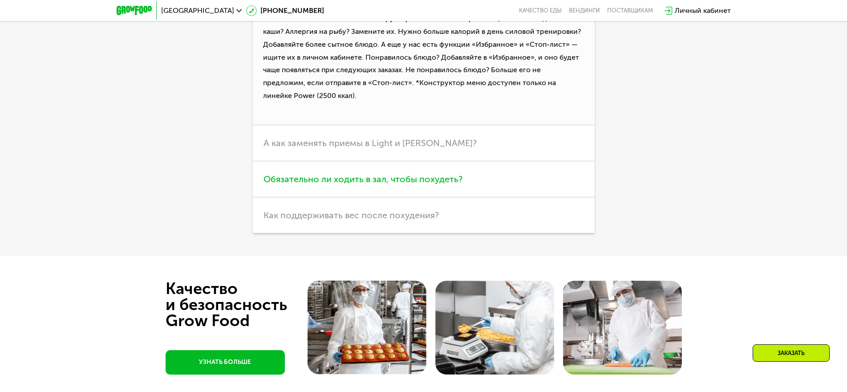
click at [358, 174] on span "Обязательно ли ходить в зал, чтобы похудеть?" at bounding box center [362, 179] width 199 height 11
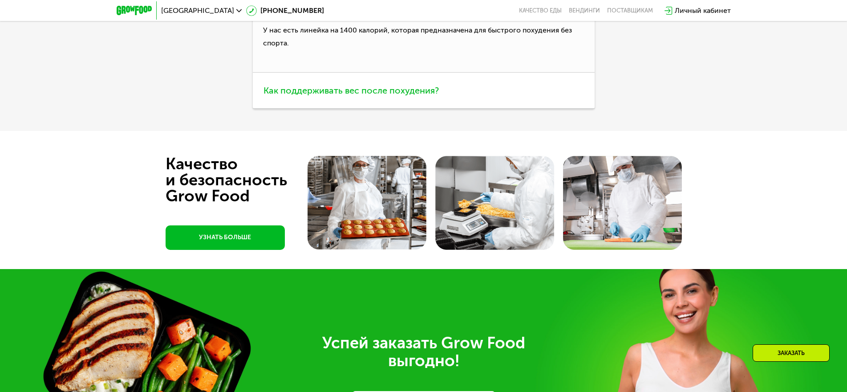
scroll to position [2732, 0]
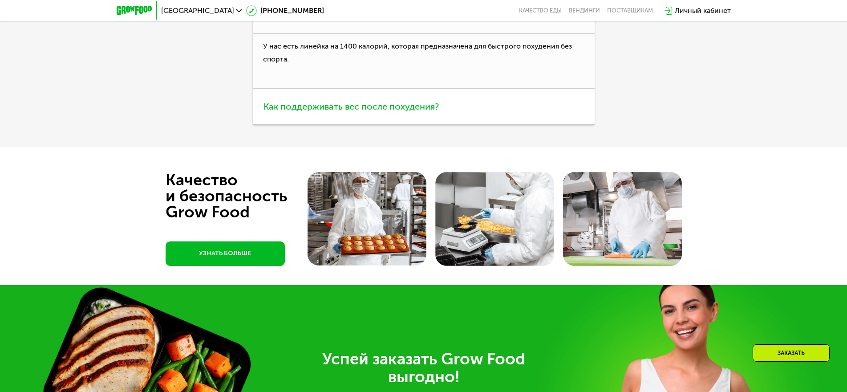
click at [422, 104] on span "Как поддерживать вес после похудения?" at bounding box center [350, 106] width 175 height 11
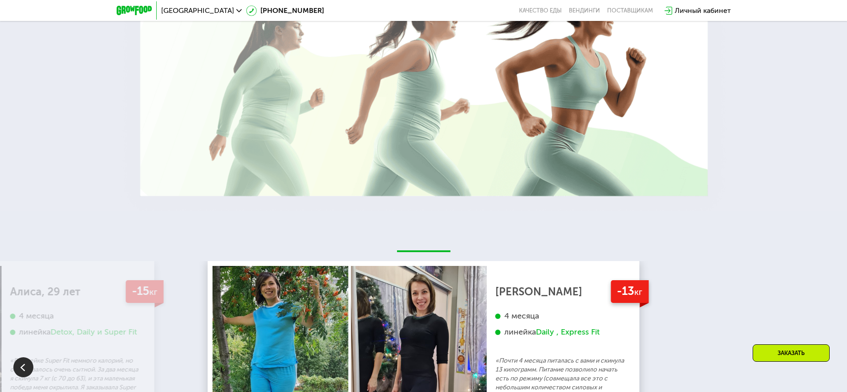
scroll to position [1486, 0]
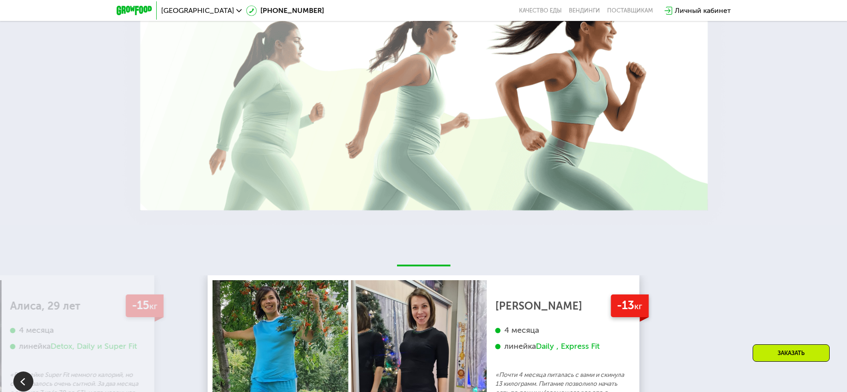
click at [799, 352] on div "Заказать" at bounding box center [790, 352] width 77 height 17
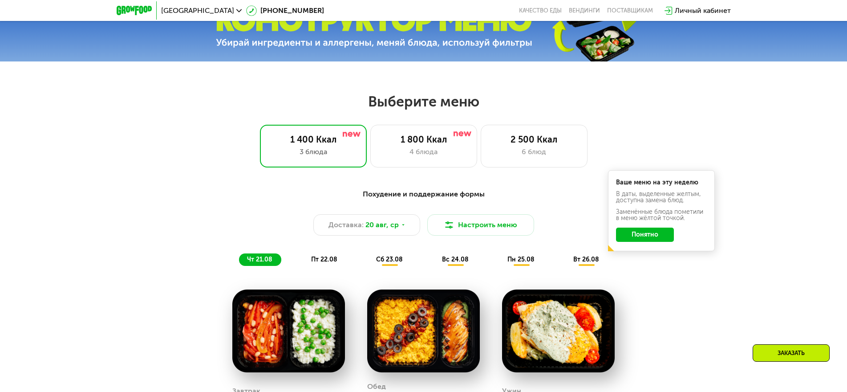
scroll to position [361, 0]
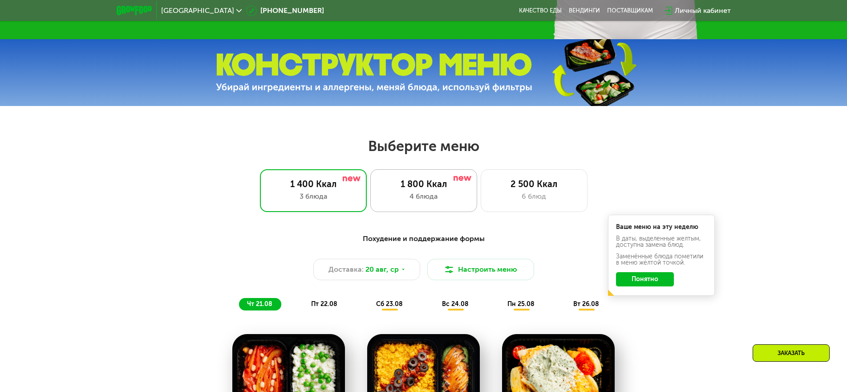
click at [416, 202] on div "4 блюда" at bounding box center [424, 196] width 88 height 11
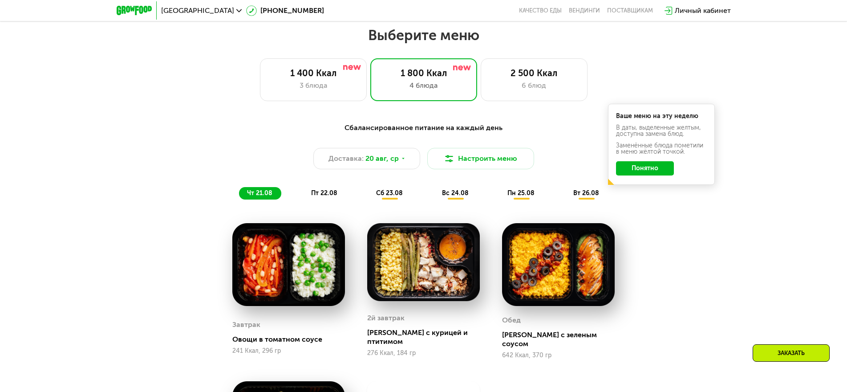
scroll to position [450, 0]
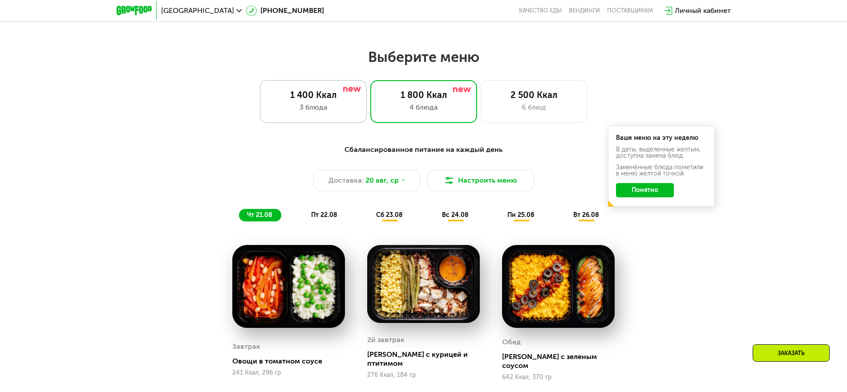
click at [315, 113] on div "3 блюда" at bounding box center [313, 107] width 88 height 11
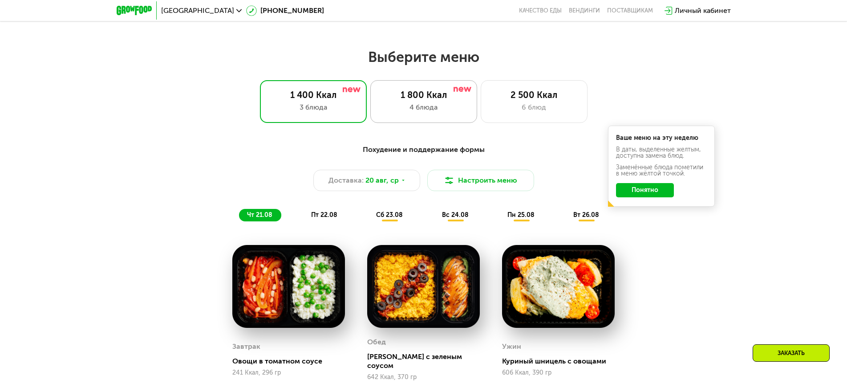
click at [416, 94] on div "1 800 Ккал" at bounding box center [424, 94] width 88 height 11
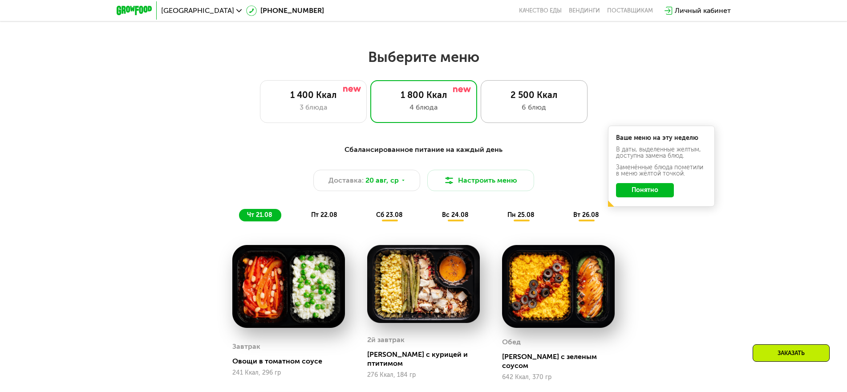
click at [525, 100] on div "2 500 Ккал" at bounding box center [534, 94] width 88 height 11
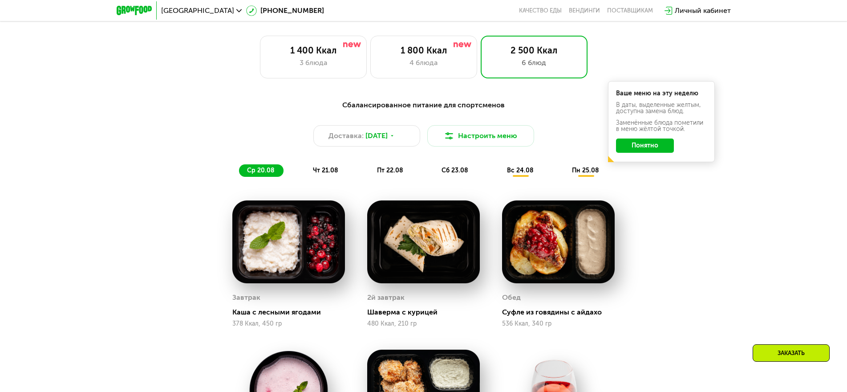
scroll to position [583, 0]
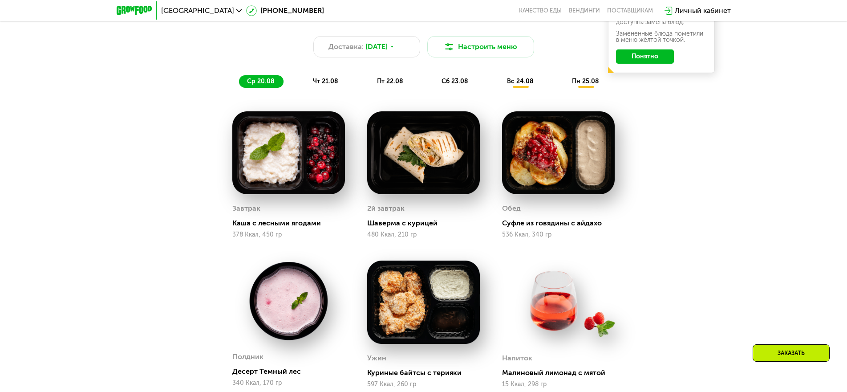
click at [322, 85] on span "чт 21.08" at bounding box center [325, 81] width 25 height 8
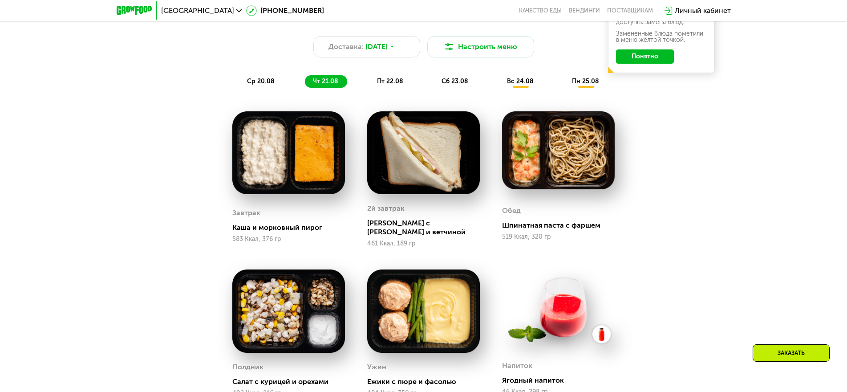
click at [395, 85] on span "пт 22.08" at bounding box center [390, 81] width 26 height 8
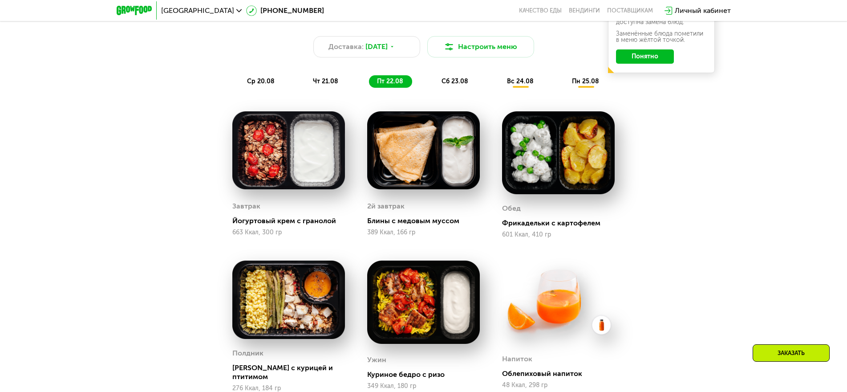
click at [451, 83] on span "сб 23.08" at bounding box center [454, 81] width 27 height 8
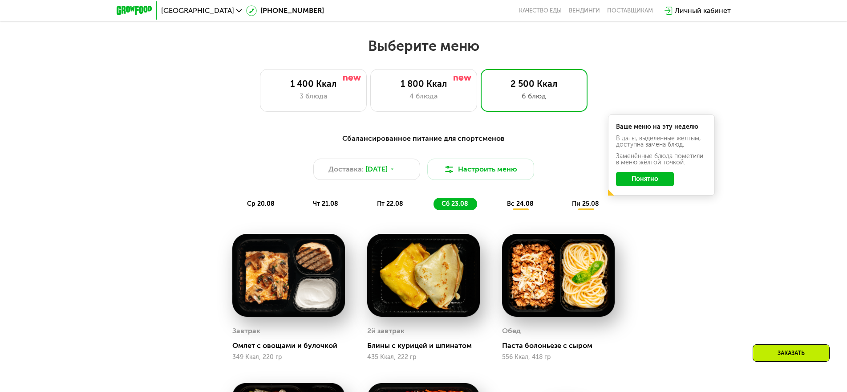
scroll to position [450, 0]
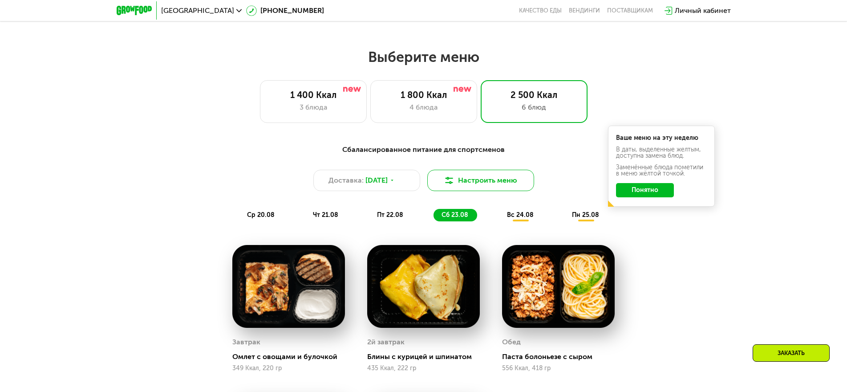
click at [453, 185] on img at bounding box center [449, 180] width 11 height 11
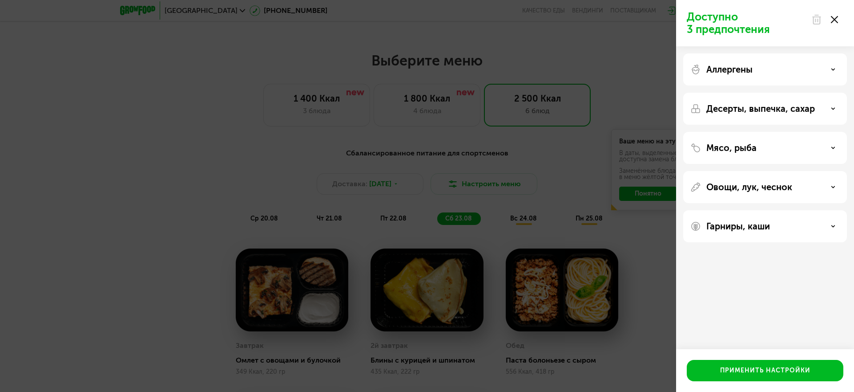
click at [821, 68] on div "Аллергены" at bounding box center [766, 69] width 150 height 11
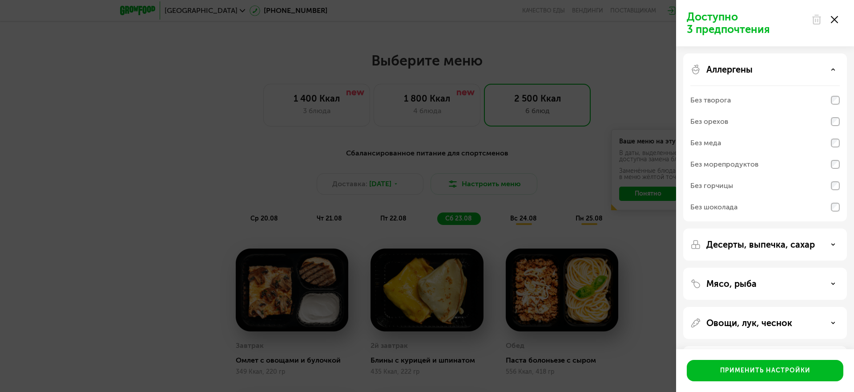
click at [821, 68] on div "Аллергены" at bounding box center [766, 69] width 150 height 11
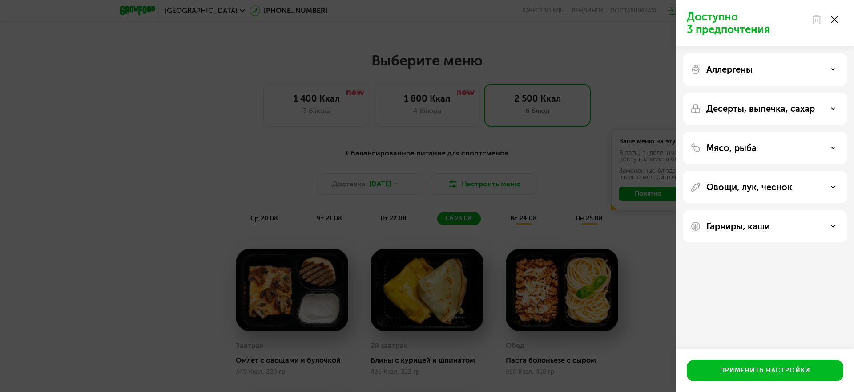
click at [815, 106] on div "Десерты, выпечка, сахар" at bounding box center [766, 108] width 150 height 11
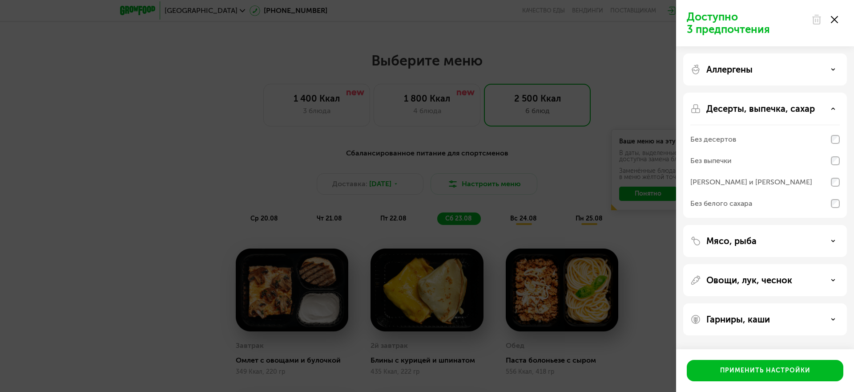
click at [815, 106] on div "Десерты, выпечка, сахар" at bounding box center [766, 108] width 150 height 11
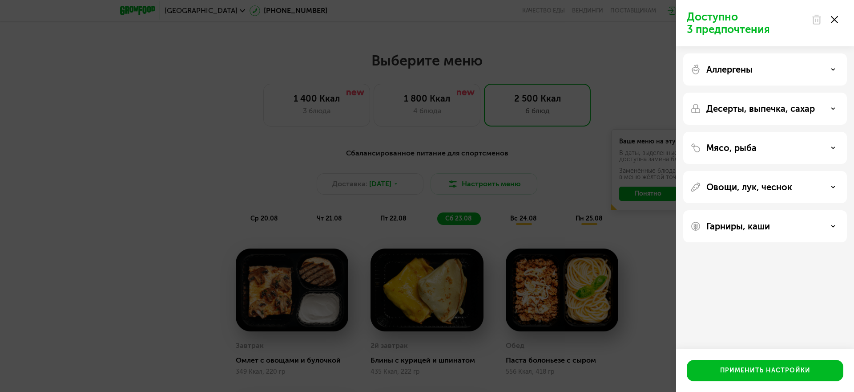
click at [801, 171] on div "Мясо, рыба" at bounding box center [765, 187] width 164 height 32
click at [834, 19] on use at bounding box center [834, 19] width 7 height 7
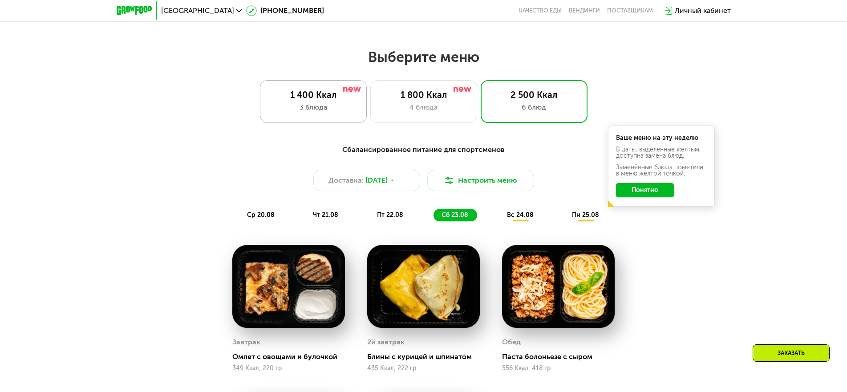
click at [319, 99] on div "1 400 Ккал" at bounding box center [313, 94] width 88 height 11
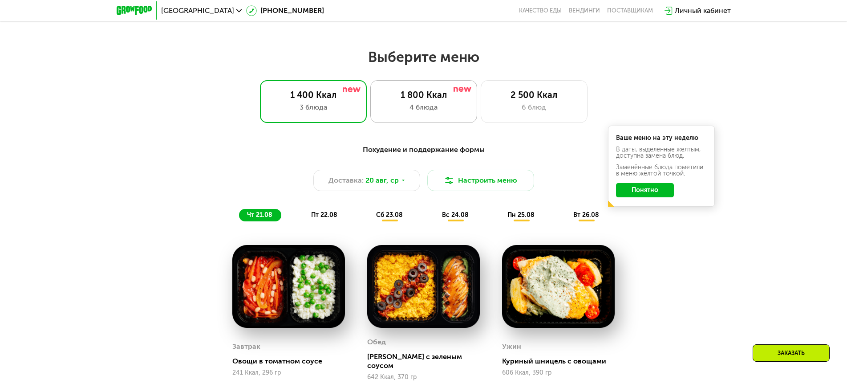
click at [410, 113] on div "4 блюда" at bounding box center [424, 107] width 88 height 11
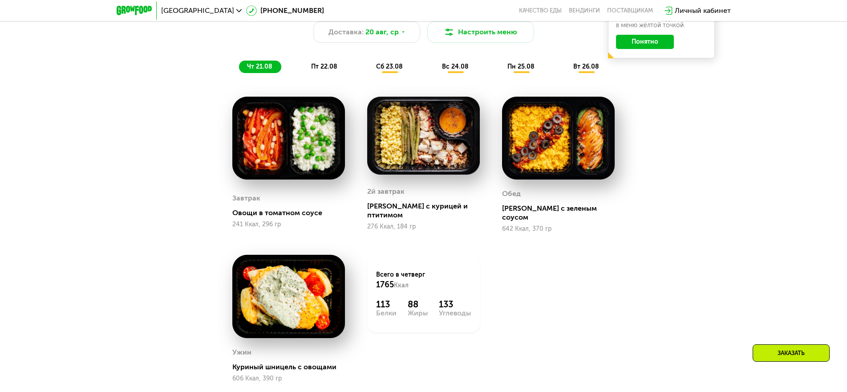
scroll to position [583, 0]
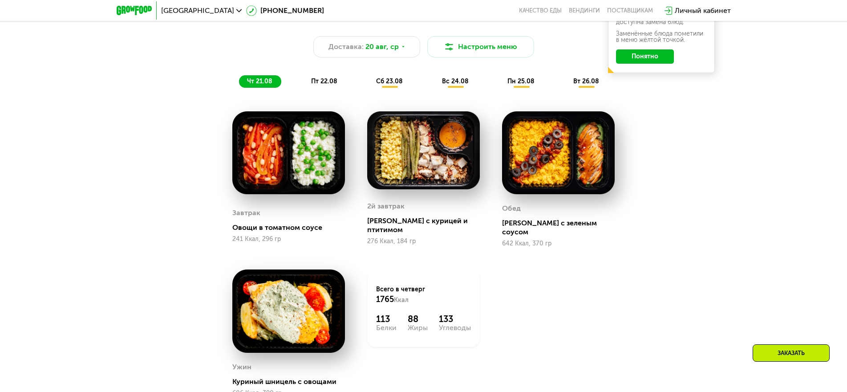
click at [336, 84] on span "пт 22.08" at bounding box center [324, 81] width 26 height 8
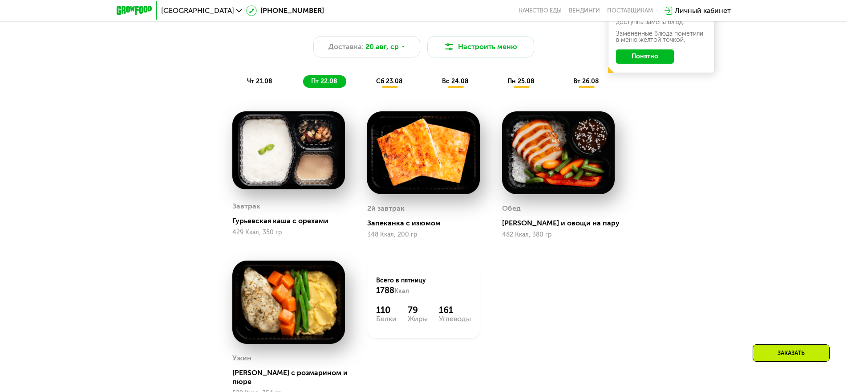
click at [391, 85] on span "сб 23.08" at bounding box center [389, 81] width 27 height 8
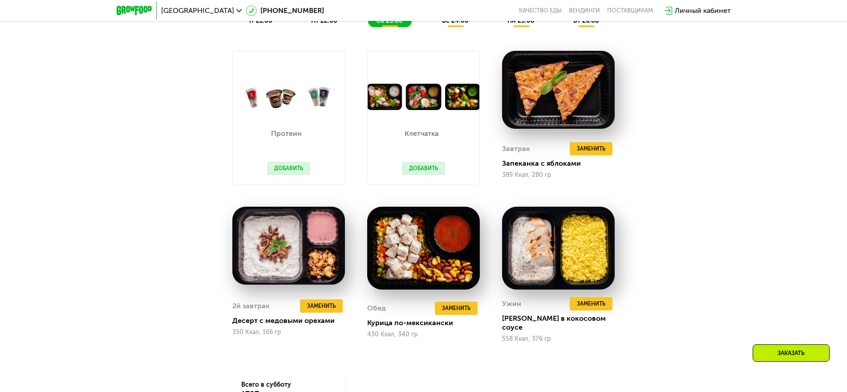
scroll to position [628, 0]
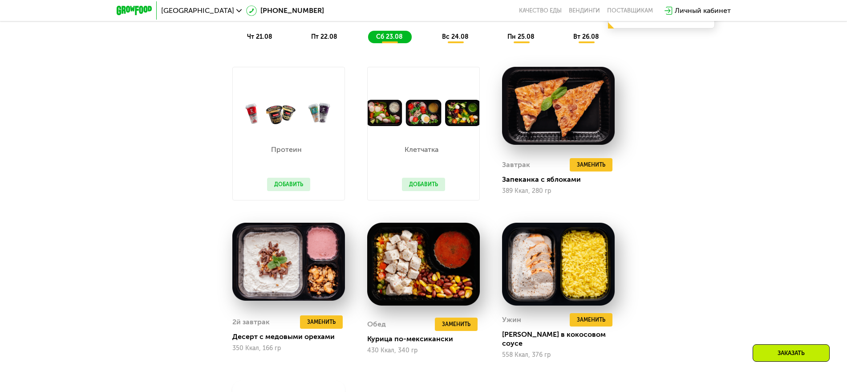
click at [456, 40] on span "вс 24.08" at bounding box center [455, 37] width 27 height 8
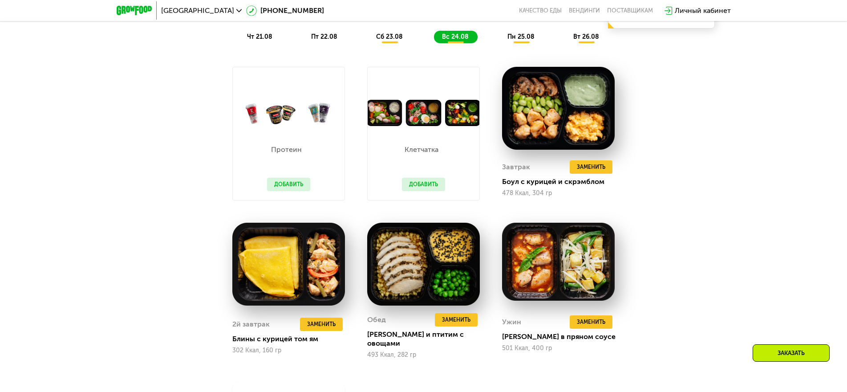
click at [522, 40] on span "пн 25.08" at bounding box center [520, 37] width 27 height 8
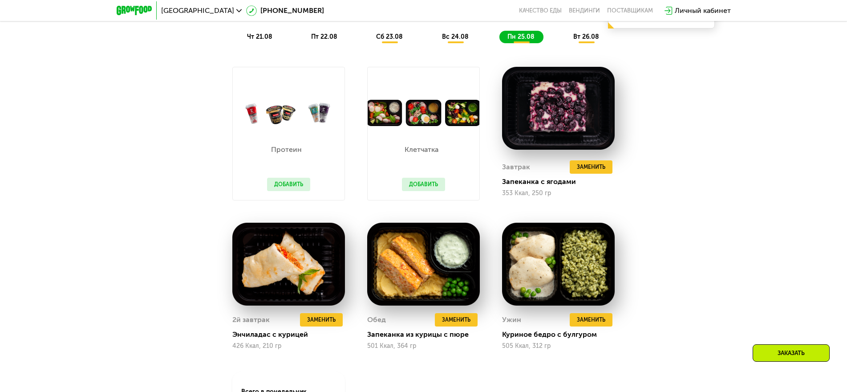
click at [580, 40] on span "вт 26.08" at bounding box center [586, 37] width 26 height 8
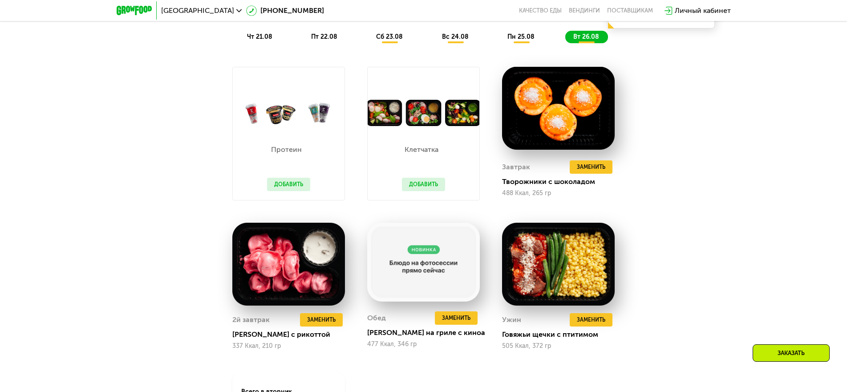
click at [322, 39] on span "пт 22.08" at bounding box center [324, 37] width 26 height 8
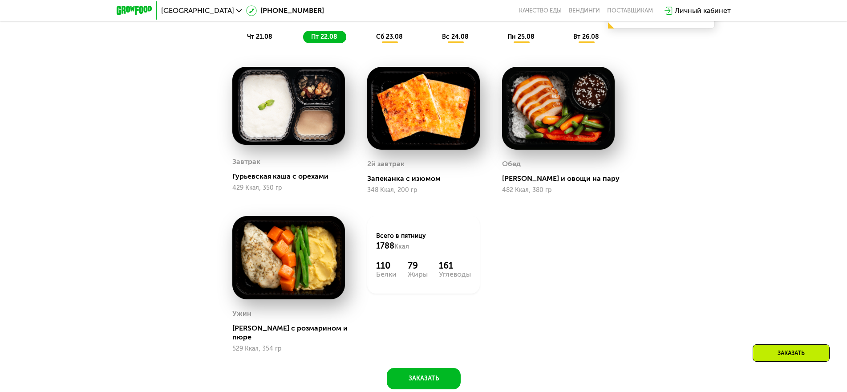
click at [380, 40] on span "сб 23.08" at bounding box center [389, 37] width 27 height 8
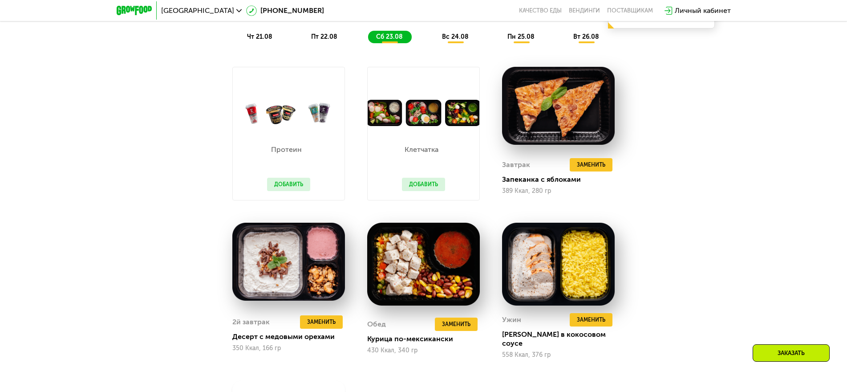
click at [431, 184] on button "Добавить" at bounding box center [423, 184] width 43 height 13
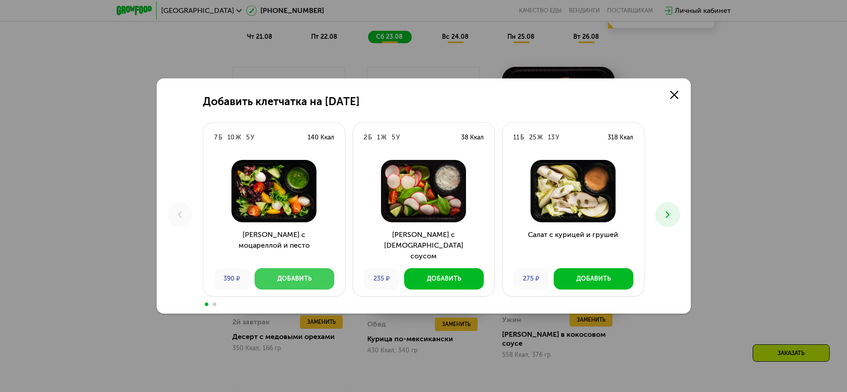
click at [291, 279] on div "Добавить" at bounding box center [294, 278] width 34 height 9
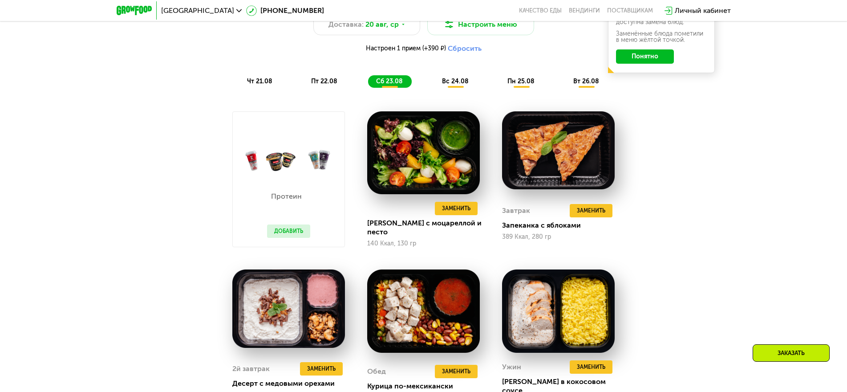
scroll to position [583, 0]
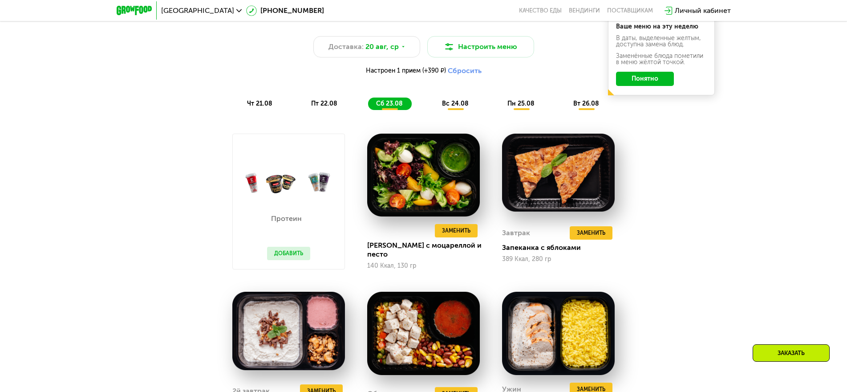
click at [450, 106] on span "вс 24.08" at bounding box center [455, 104] width 27 height 8
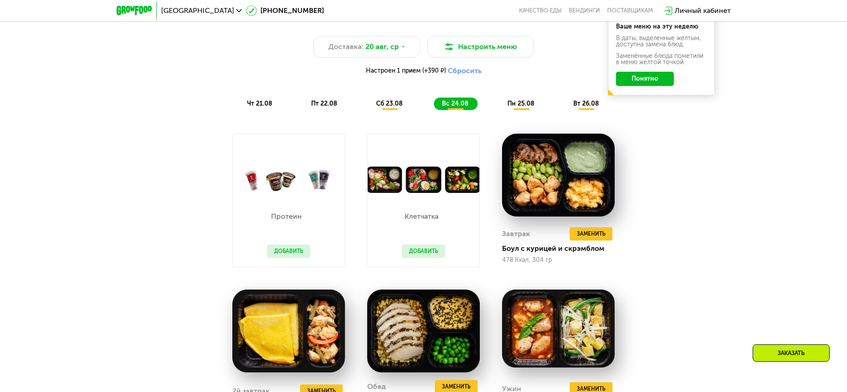
click at [565, 105] on div "пн 25.08" at bounding box center [586, 103] width 43 height 12
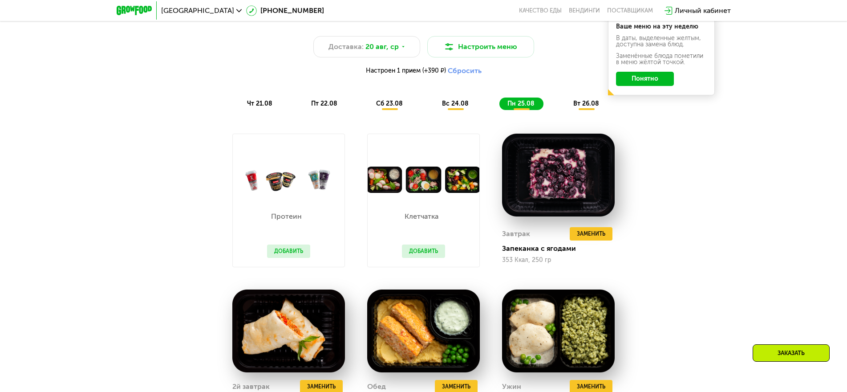
click at [464, 105] on span "вс 24.08" at bounding box center [455, 104] width 27 height 8
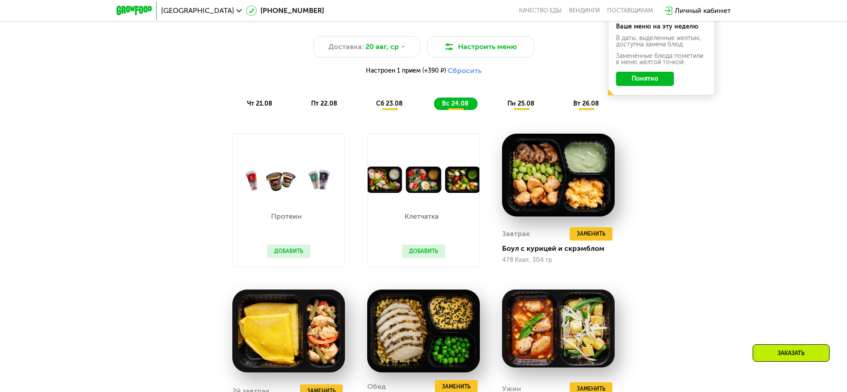
click at [425, 250] on button "Добавить" at bounding box center [423, 250] width 43 height 13
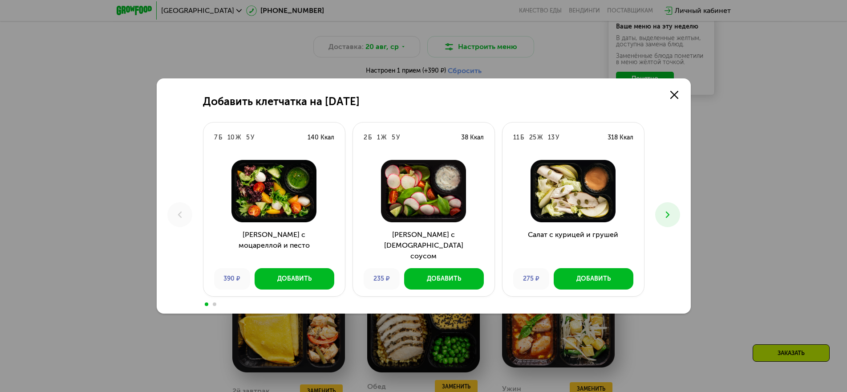
click at [667, 210] on icon at bounding box center [667, 214] width 11 height 11
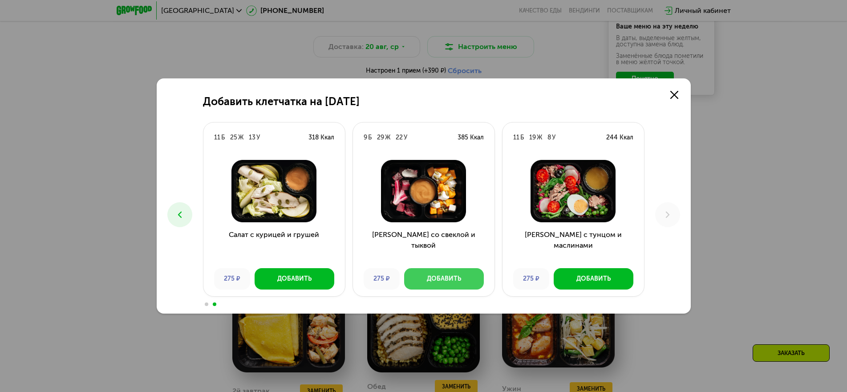
click at [437, 284] on button "Добавить" at bounding box center [444, 278] width 80 height 21
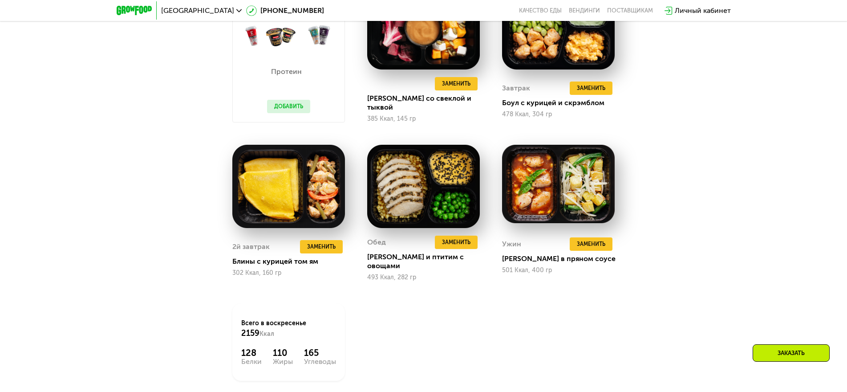
scroll to position [672, 0]
